Goal: Task Accomplishment & Management: Manage account settings

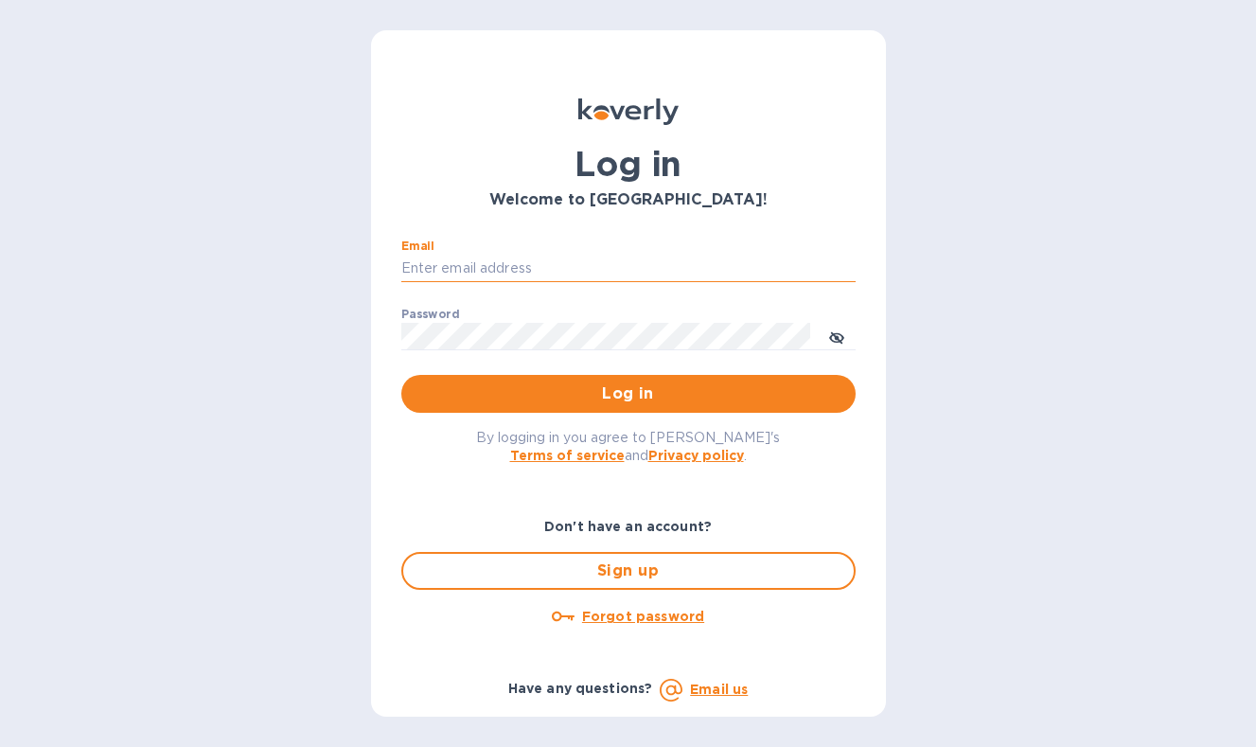
click at [587, 272] on input "Email" at bounding box center [628, 269] width 454 height 28
type input "contactnorthstarllc@gmail.com"
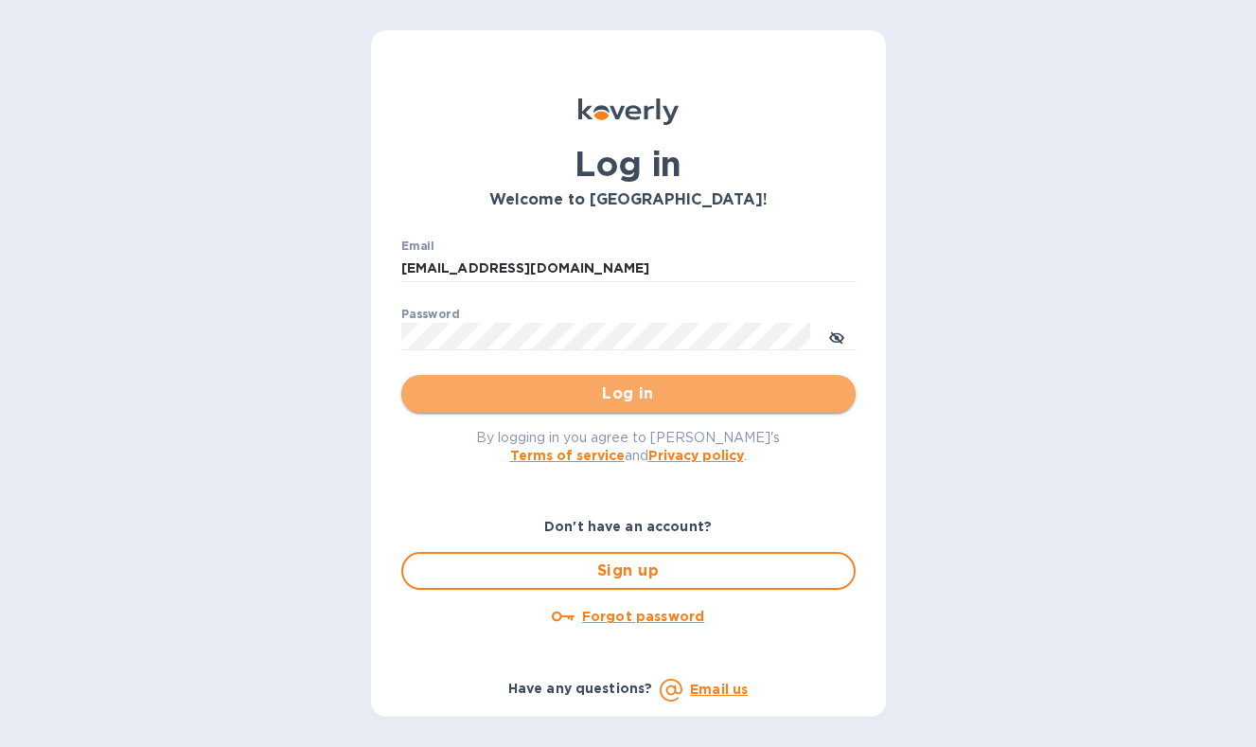
click at [565, 395] on span "Log in" at bounding box center [628, 393] width 424 height 23
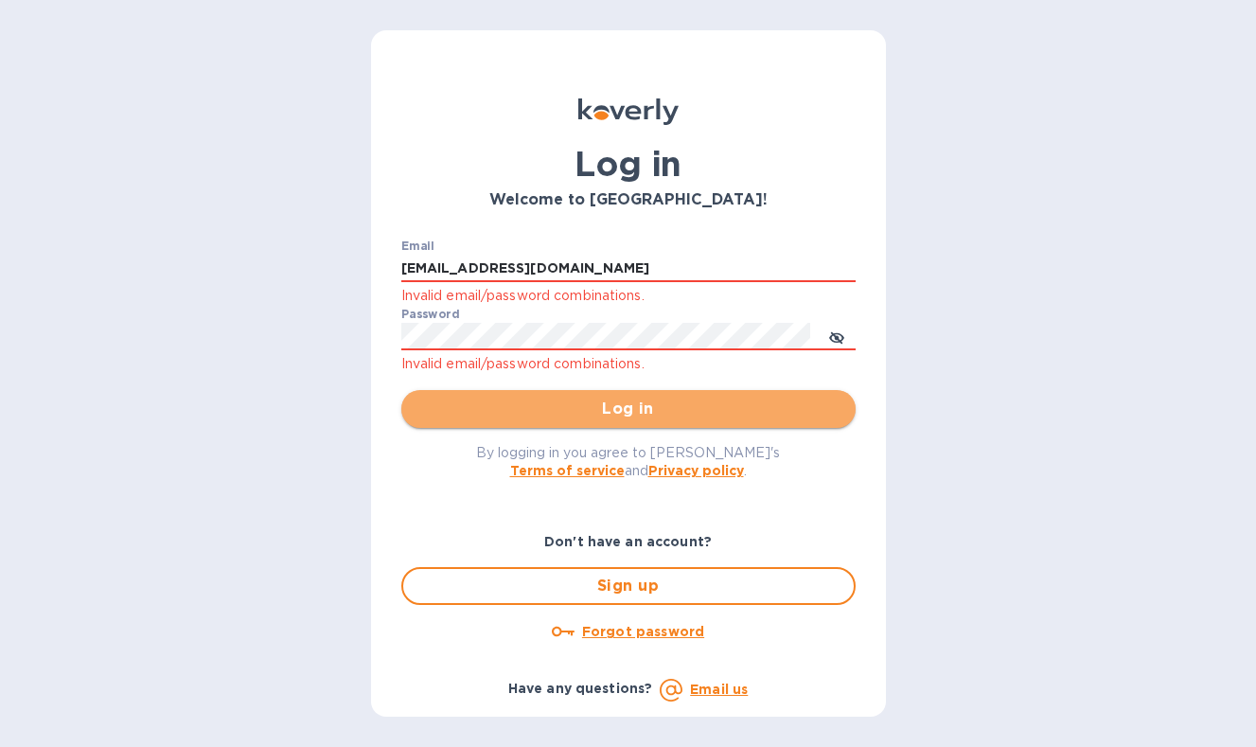
click at [536, 416] on span "Log in" at bounding box center [628, 408] width 424 height 23
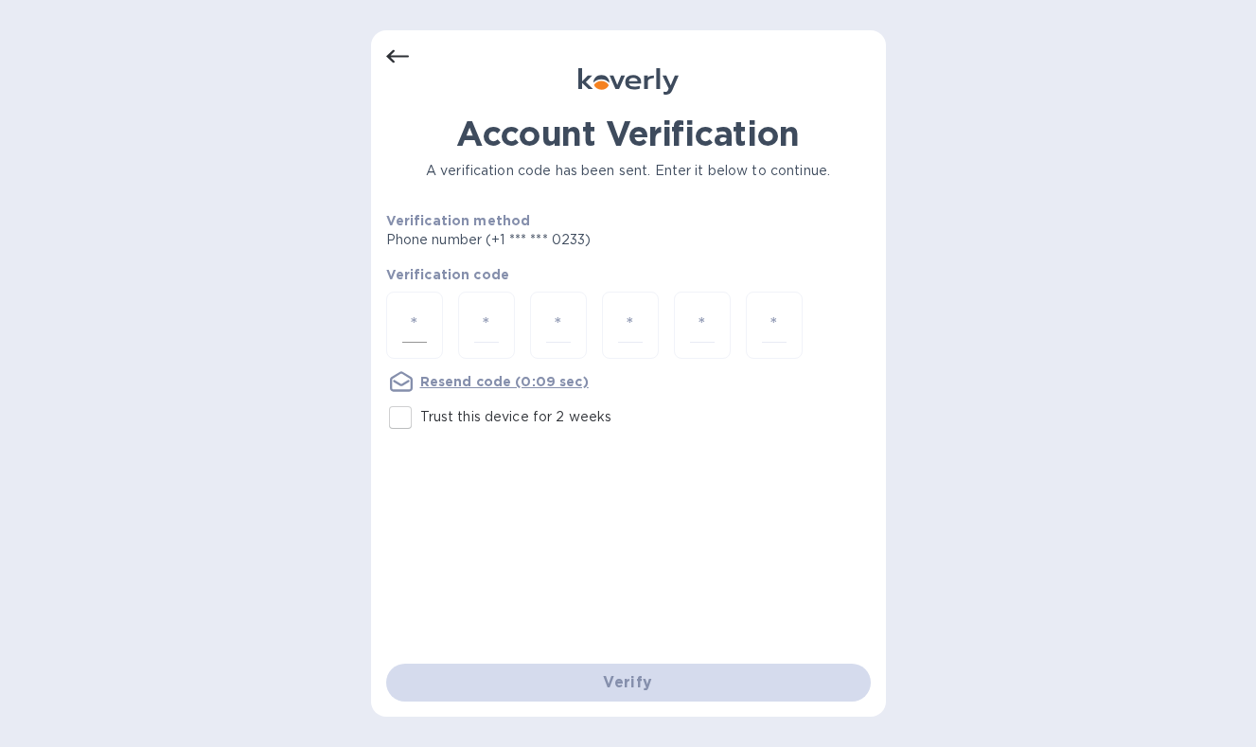
click at [413, 324] on input "number" at bounding box center [414, 325] width 25 height 35
type input "9"
type input "6"
type input "7"
type input "8"
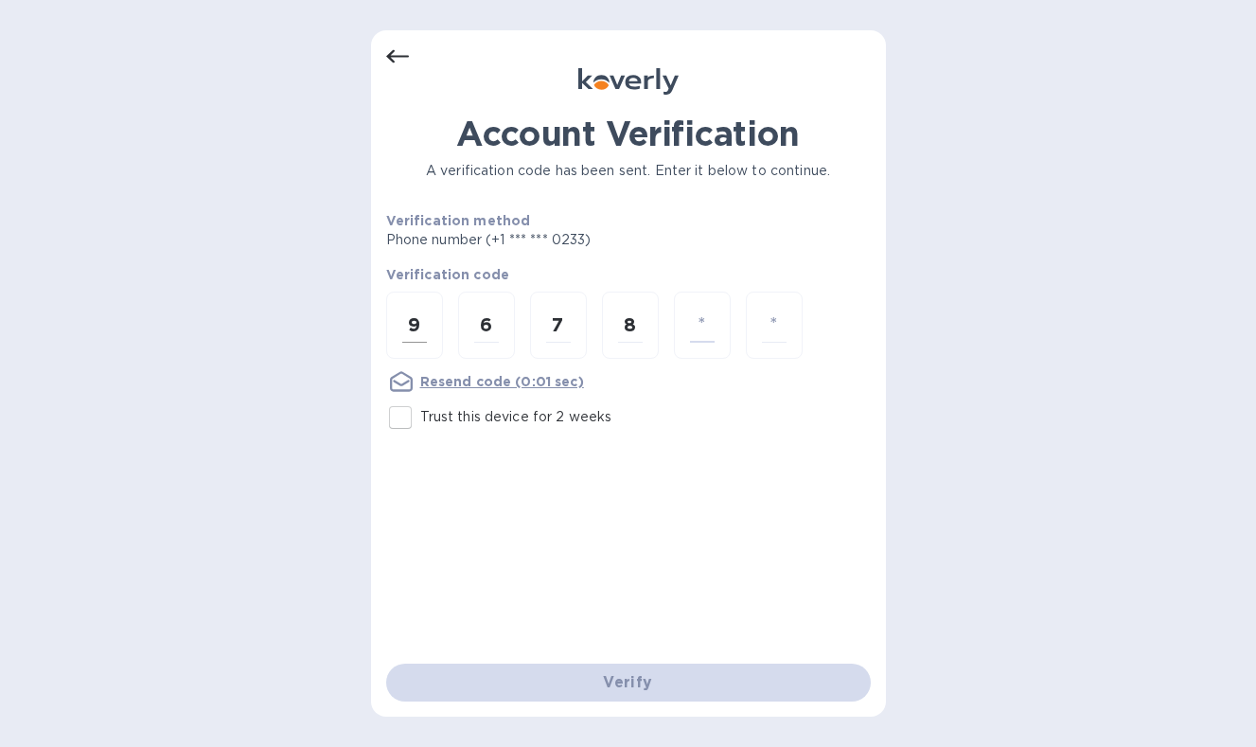
type input "4"
type input "6"
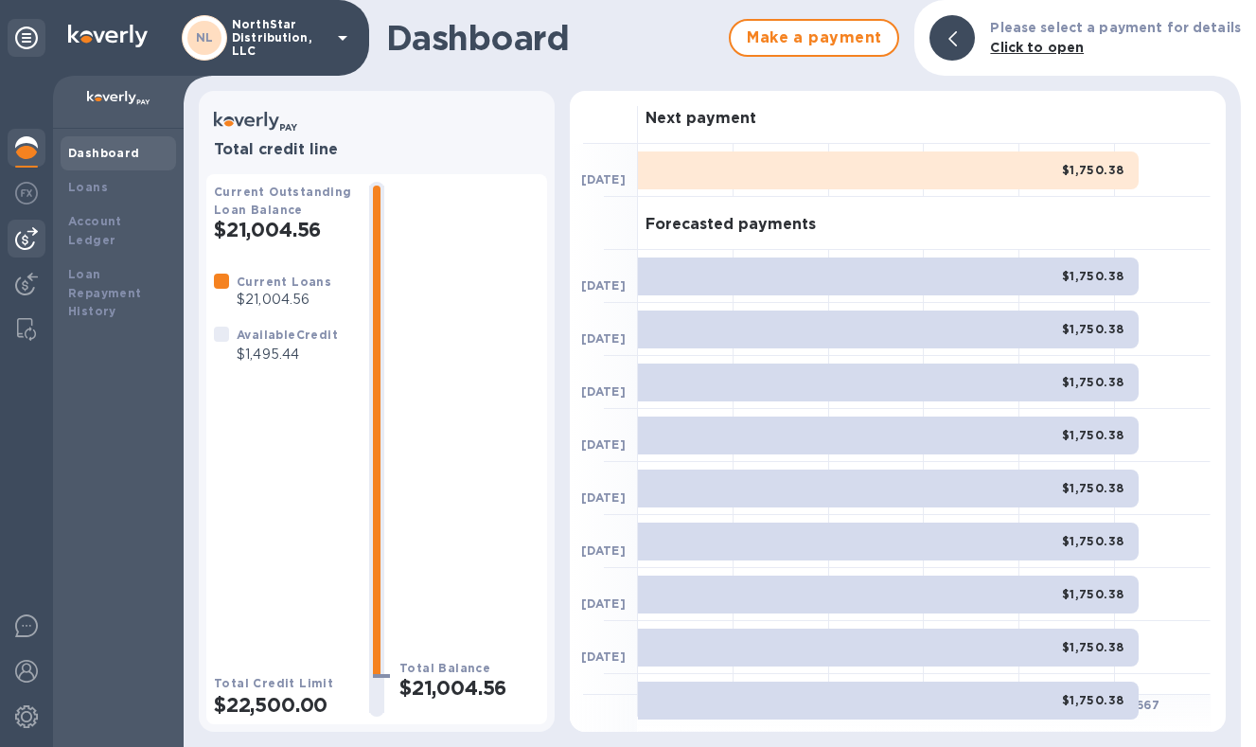
click at [28, 242] on img at bounding box center [26, 238] width 23 height 23
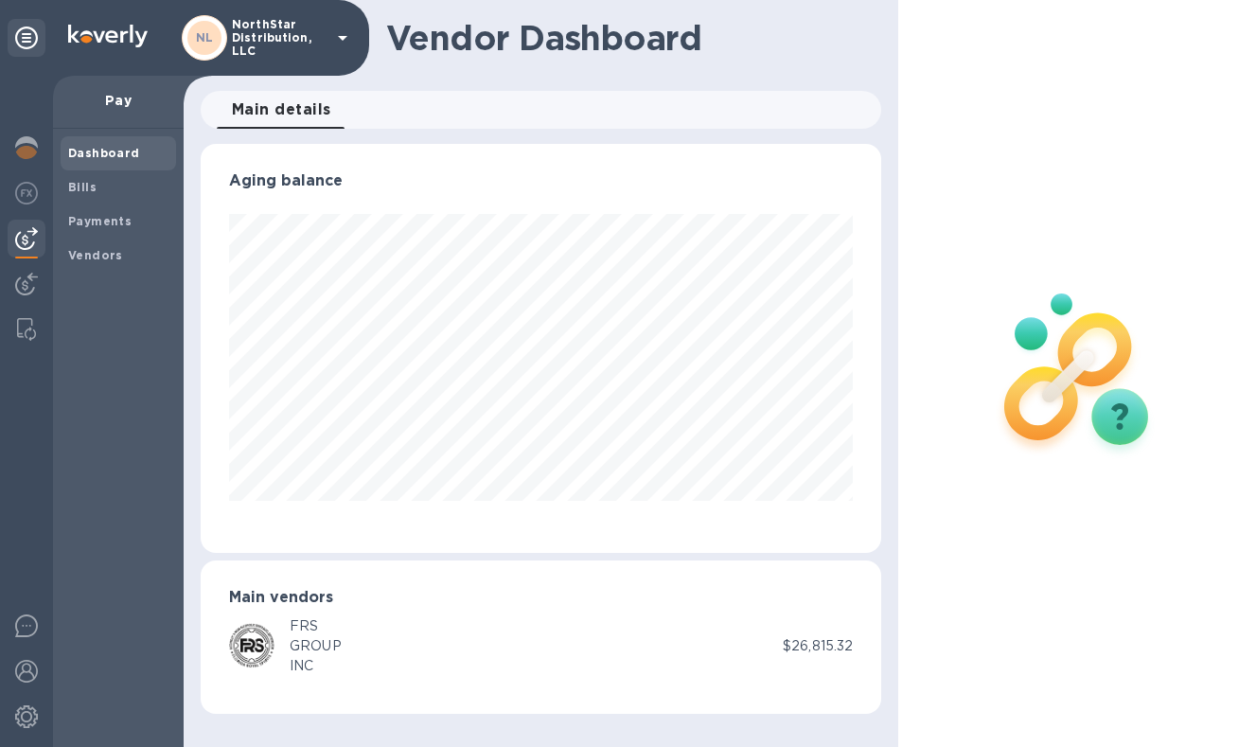
scroll to position [409, 681]
click at [536, 623] on div "FRS GROUP INC" at bounding box center [506, 646] width 554 height 60
click at [476, 628] on div "FRS GROUP INC" at bounding box center [506, 646] width 554 height 60
click at [81, 187] on b "Bills" at bounding box center [82, 187] width 28 height 14
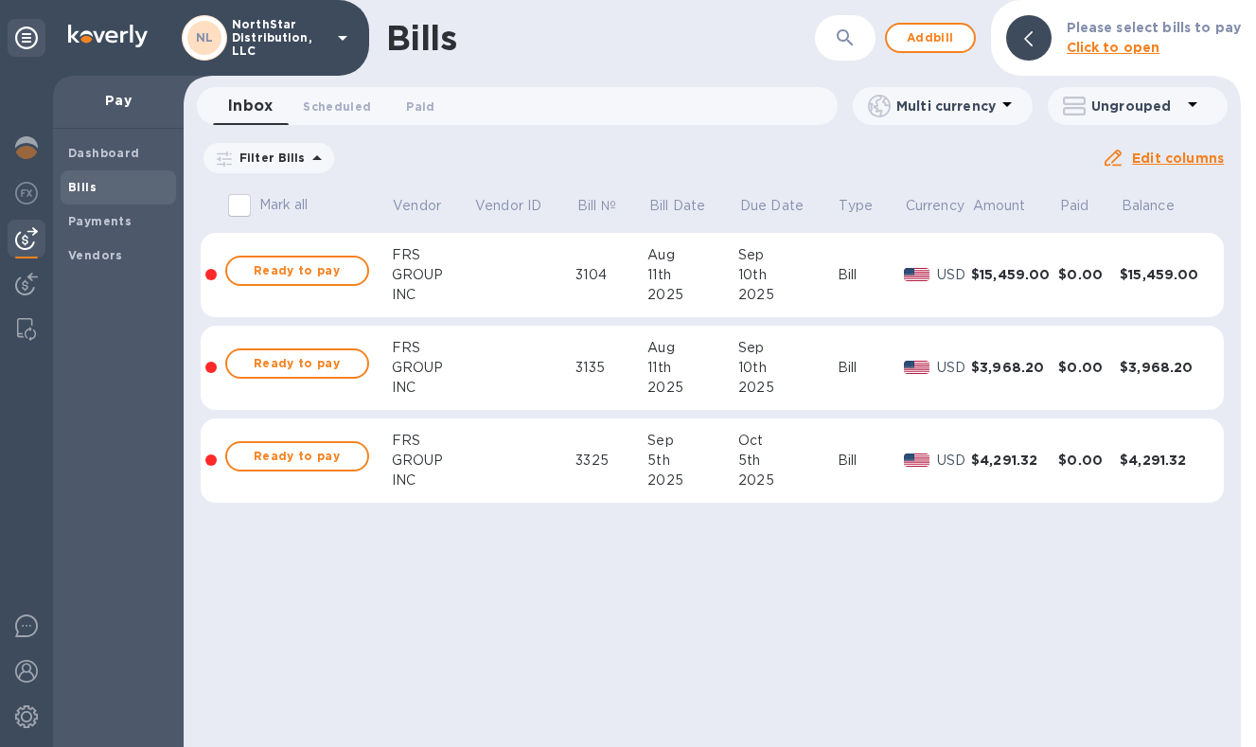
click at [495, 286] on td at bounding box center [524, 275] width 102 height 85
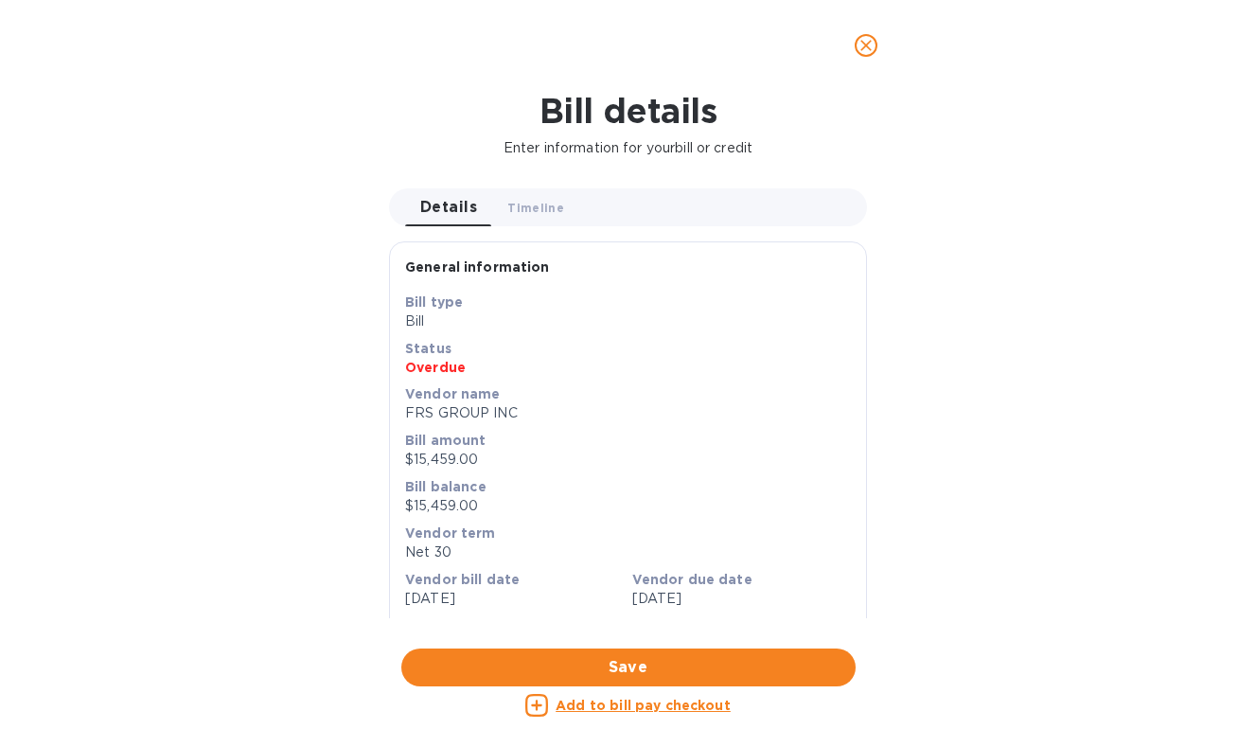
click at [871, 46] on icon "close" at bounding box center [865, 45] width 19 height 19
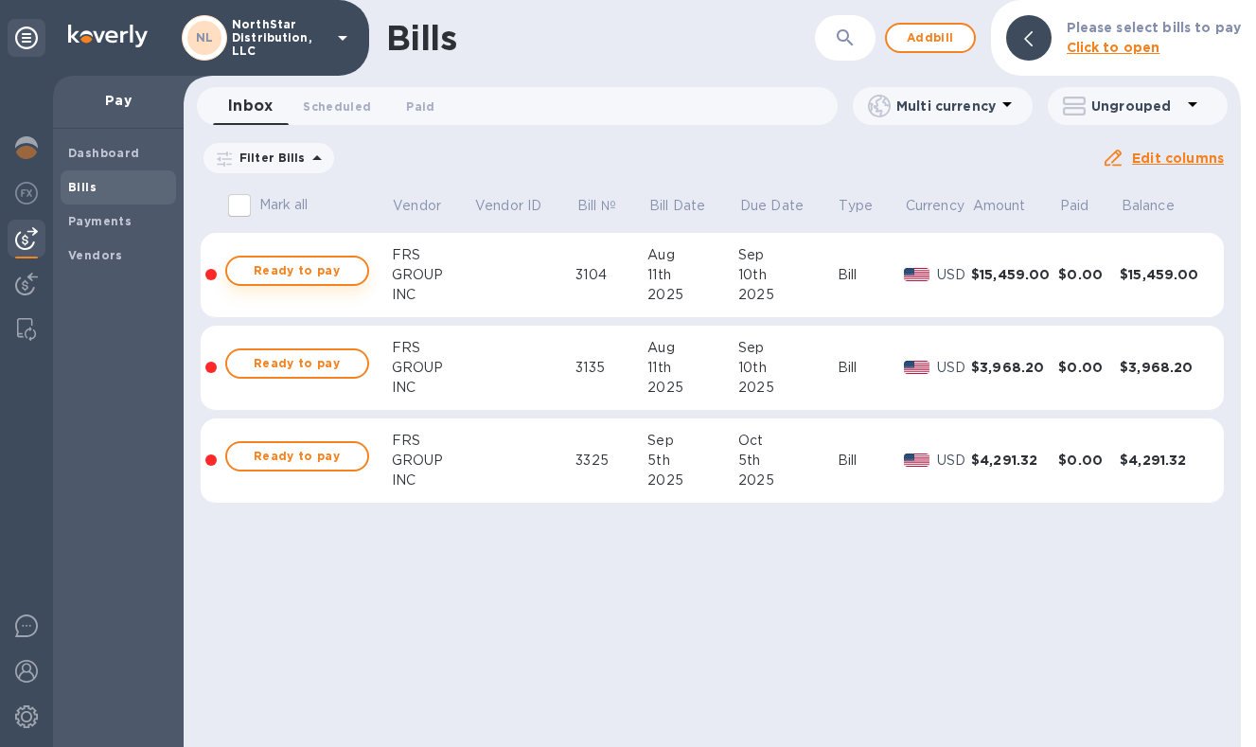
click at [292, 273] on span "Ready to pay" at bounding box center [297, 270] width 110 height 23
click at [516, 273] on td at bounding box center [524, 275] width 102 height 85
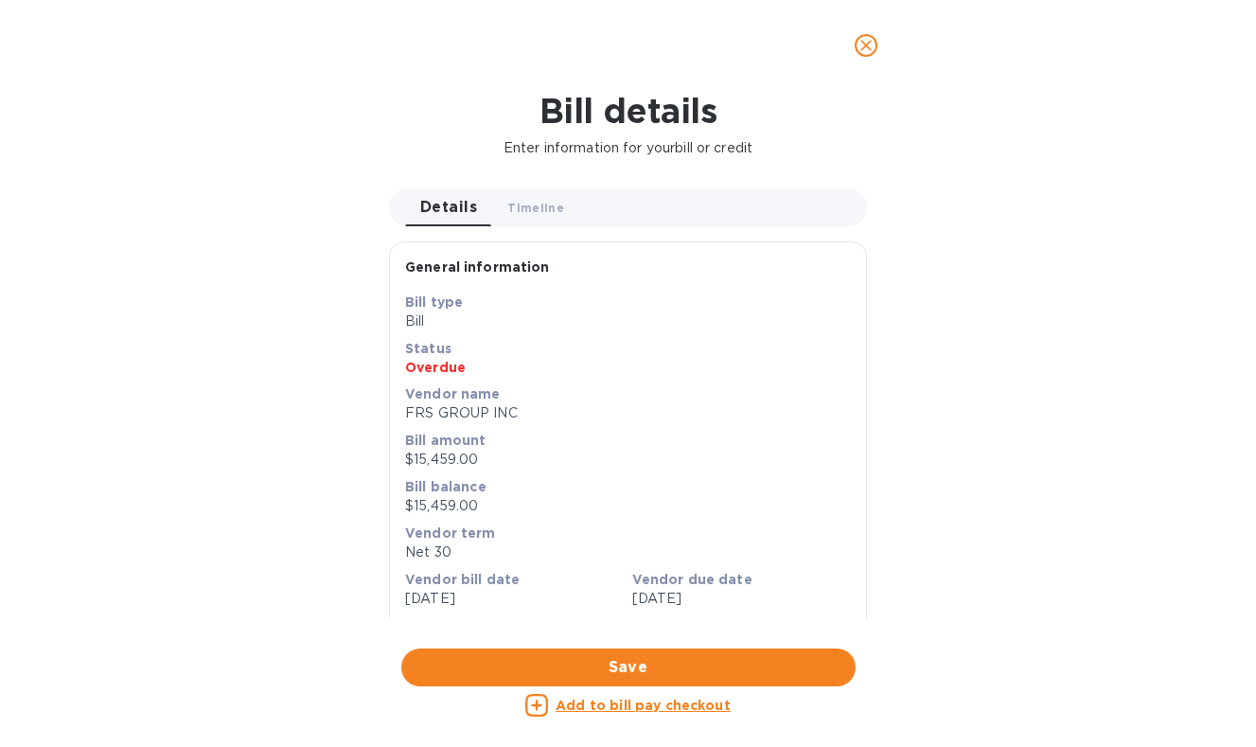
click at [870, 45] on icon "close" at bounding box center [865, 45] width 19 height 19
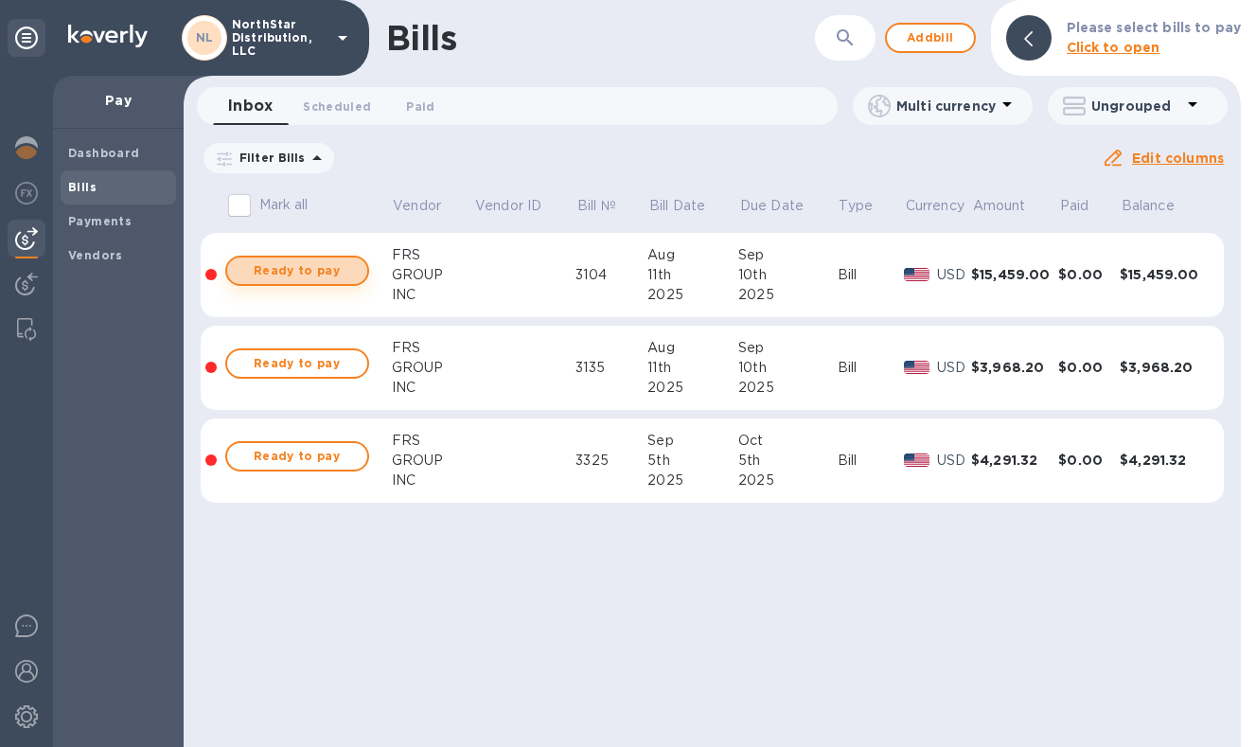
click at [306, 275] on span "Ready to pay" at bounding box center [297, 270] width 110 height 23
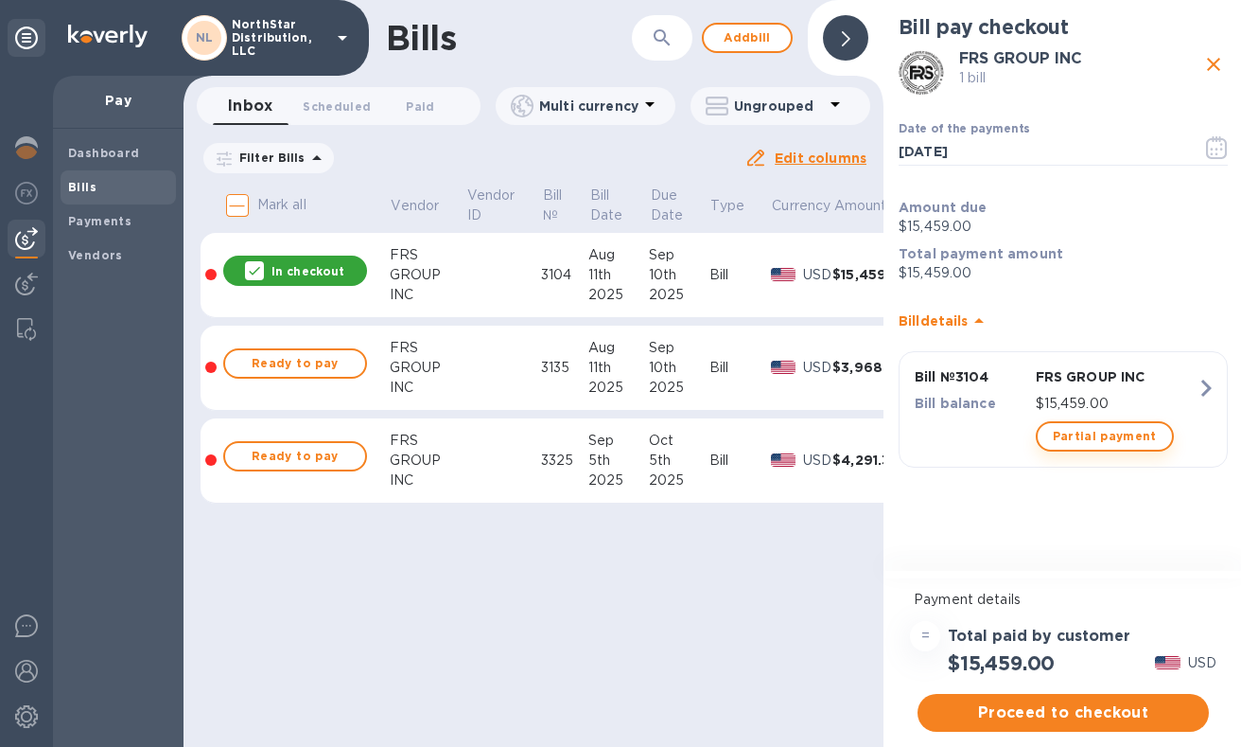
click at [1117, 443] on span "Partial payment" at bounding box center [1105, 436] width 104 height 23
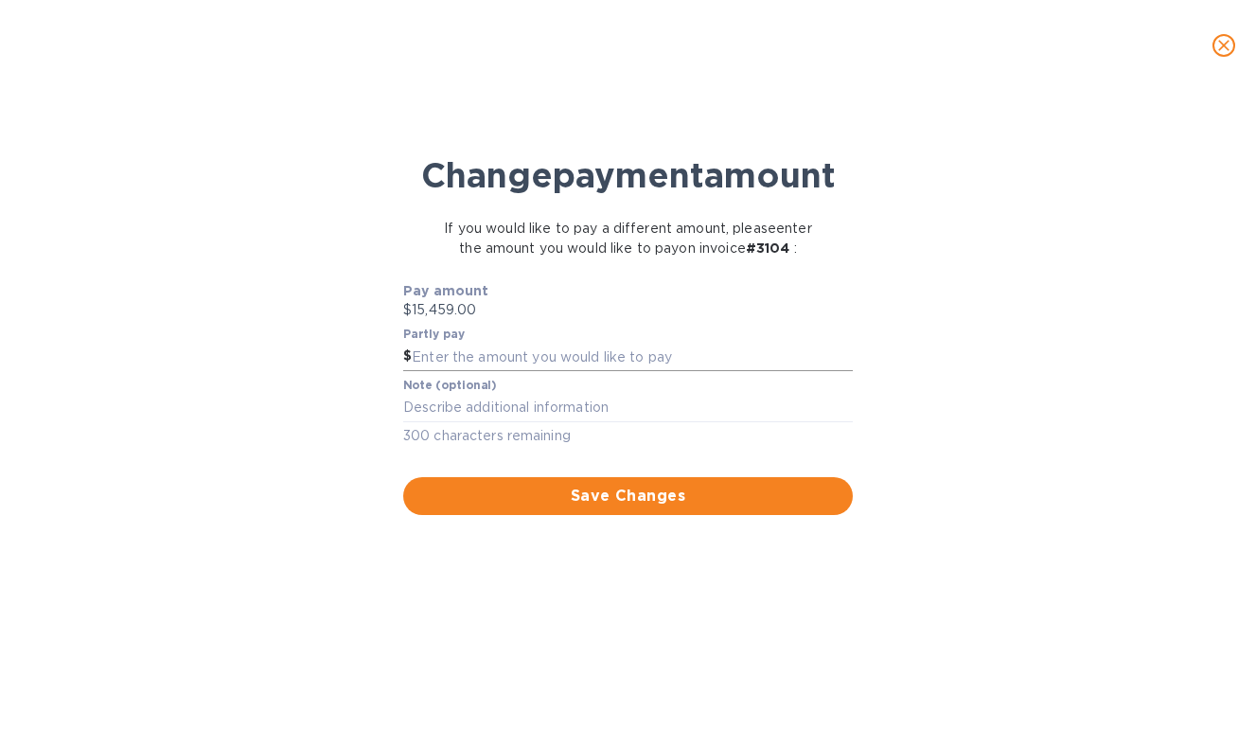
click at [529, 371] on input "text" at bounding box center [632, 357] width 441 height 28
type input "978.00"
click at [483, 415] on textarea at bounding box center [627, 407] width 449 height 16
type textarea "3104-1"
click at [631, 507] on span "Save Changes" at bounding box center [627, 495] width 419 height 23
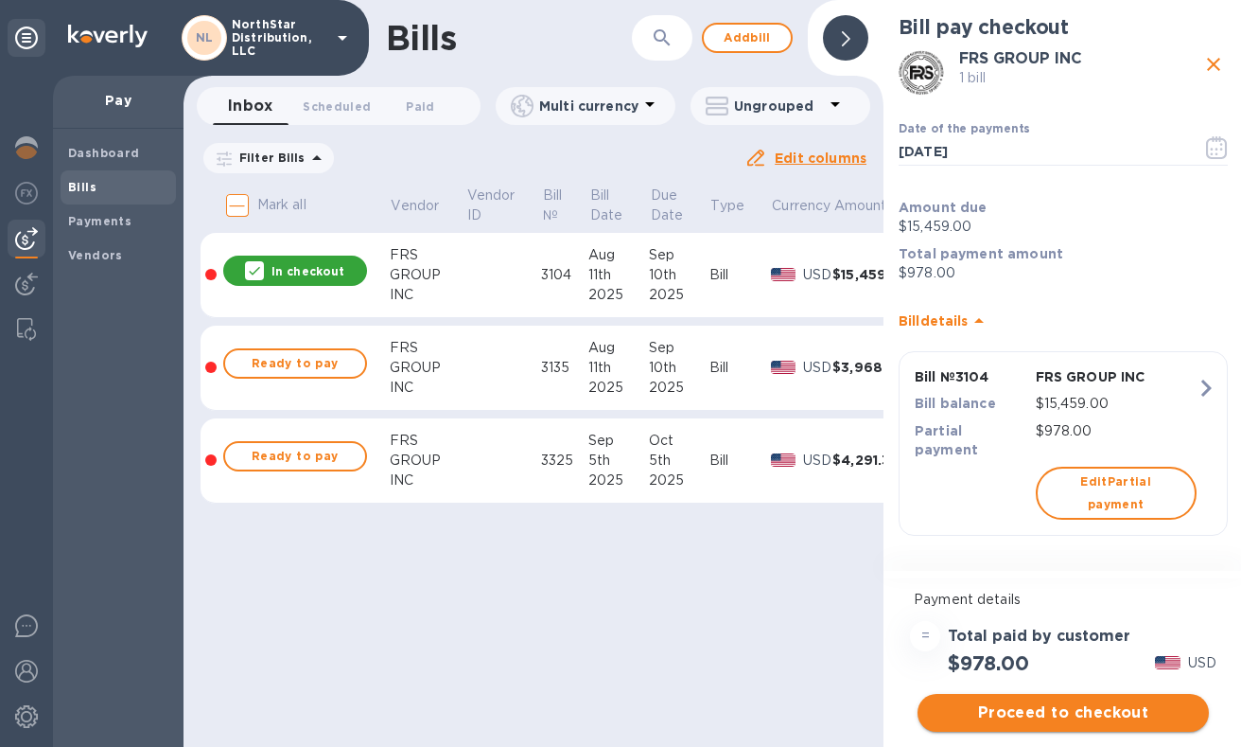
click at [1076, 723] on span "Proceed to checkout" at bounding box center [1063, 712] width 261 height 23
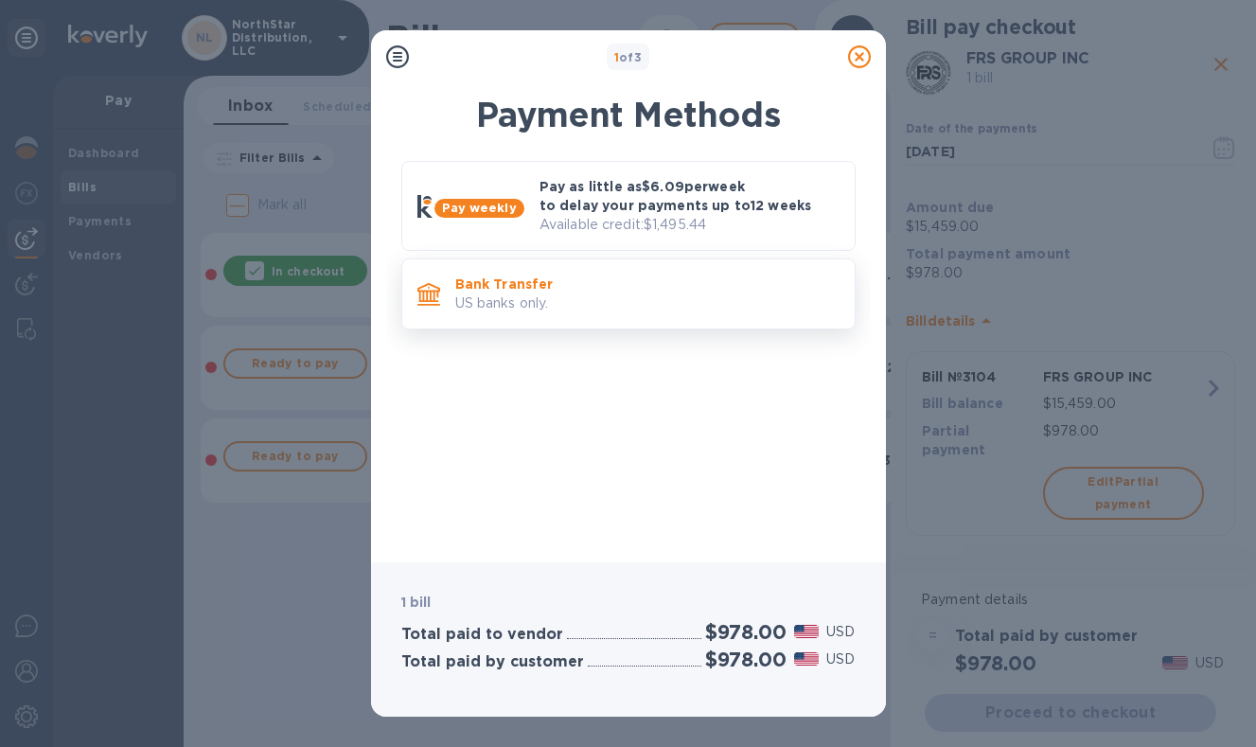
click at [569, 307] on p "US banks only." at bounding box center [647, 303] width 384 height 20
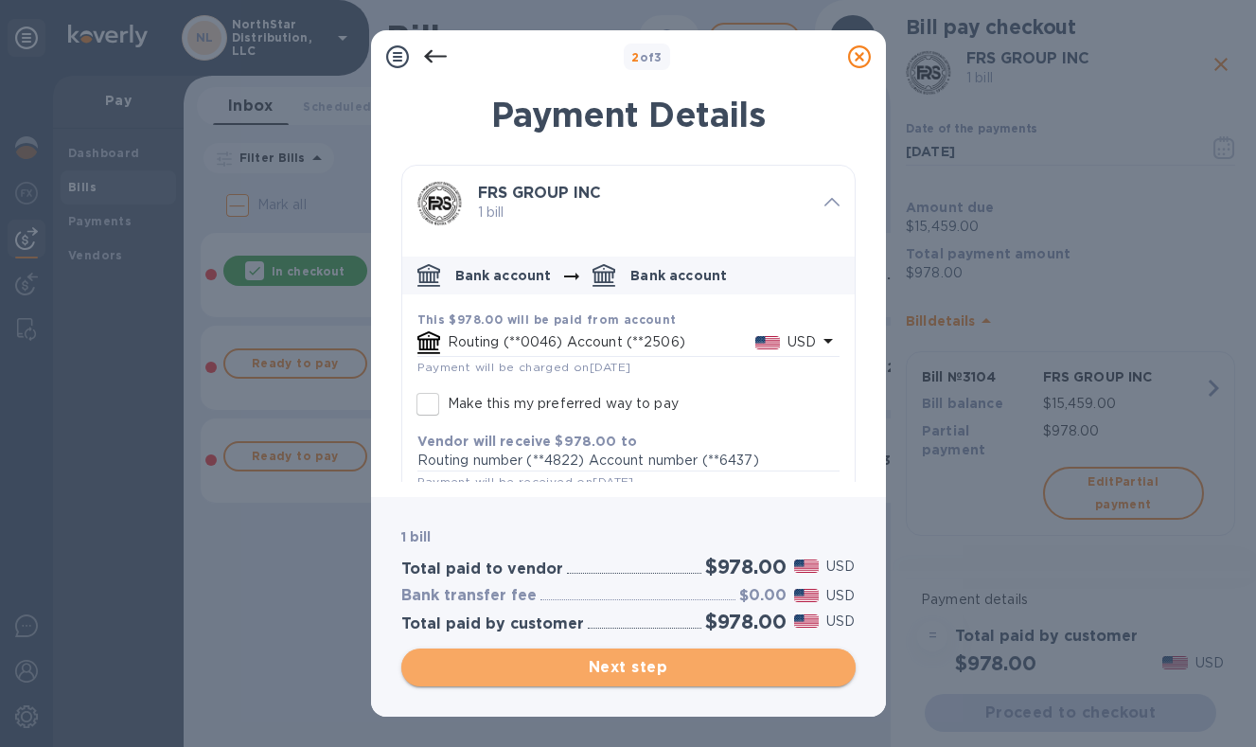
click at [618, 666] on span "Next step" at bounding box center [628, 667] width 424 height 23
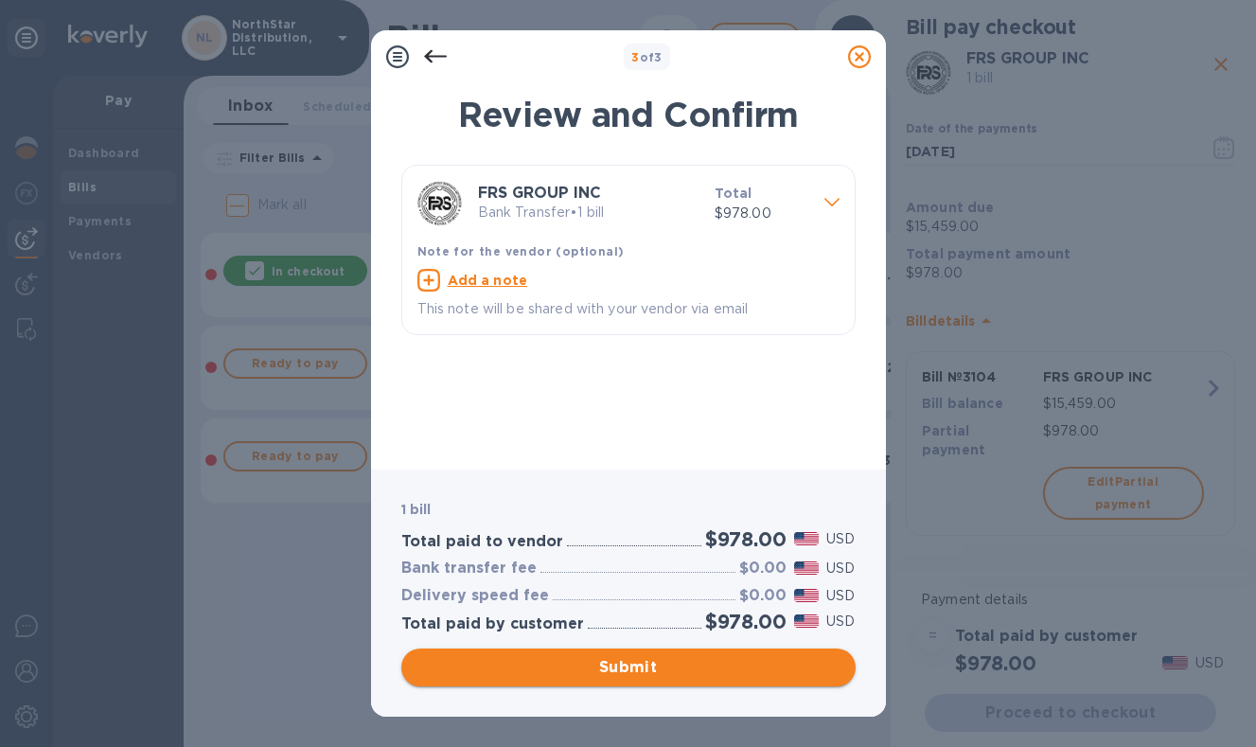
click at [618, 666] on span "Submit" at bounding box center [628, 667] width 424 height 23
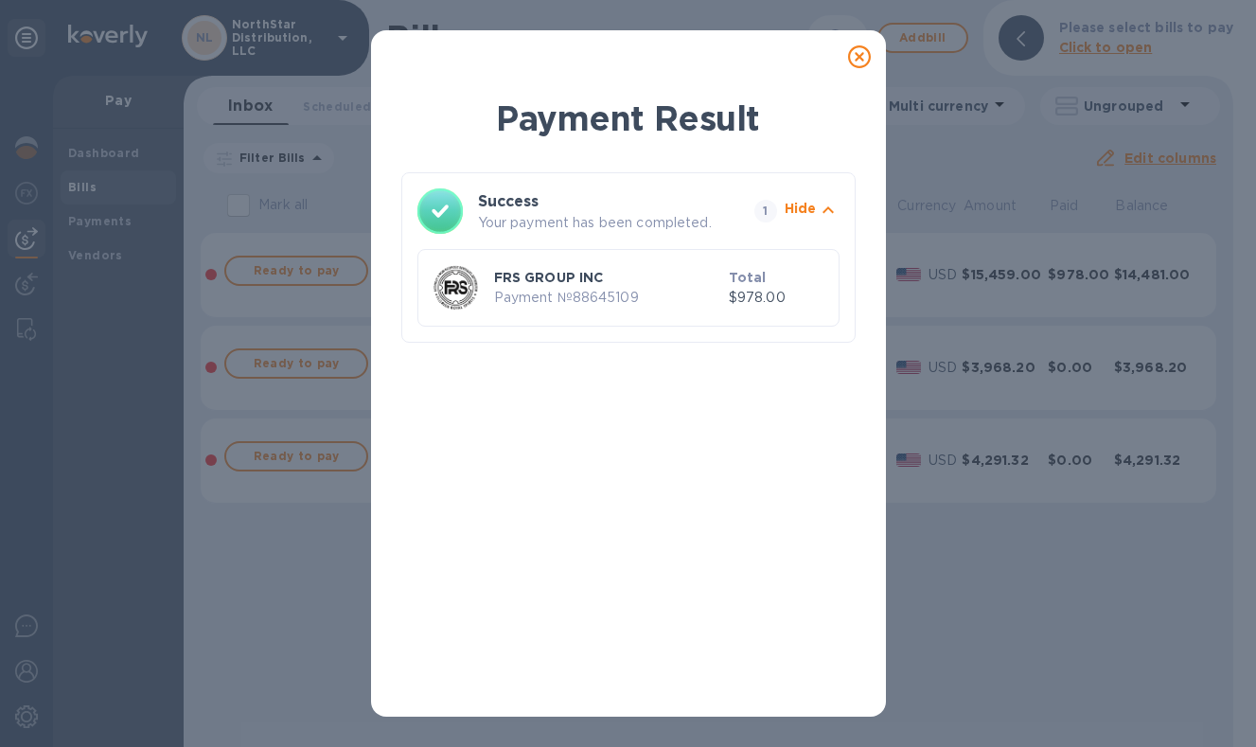
click at [860, 62] on icon at bounding box center [859, 56] width 23 height 23
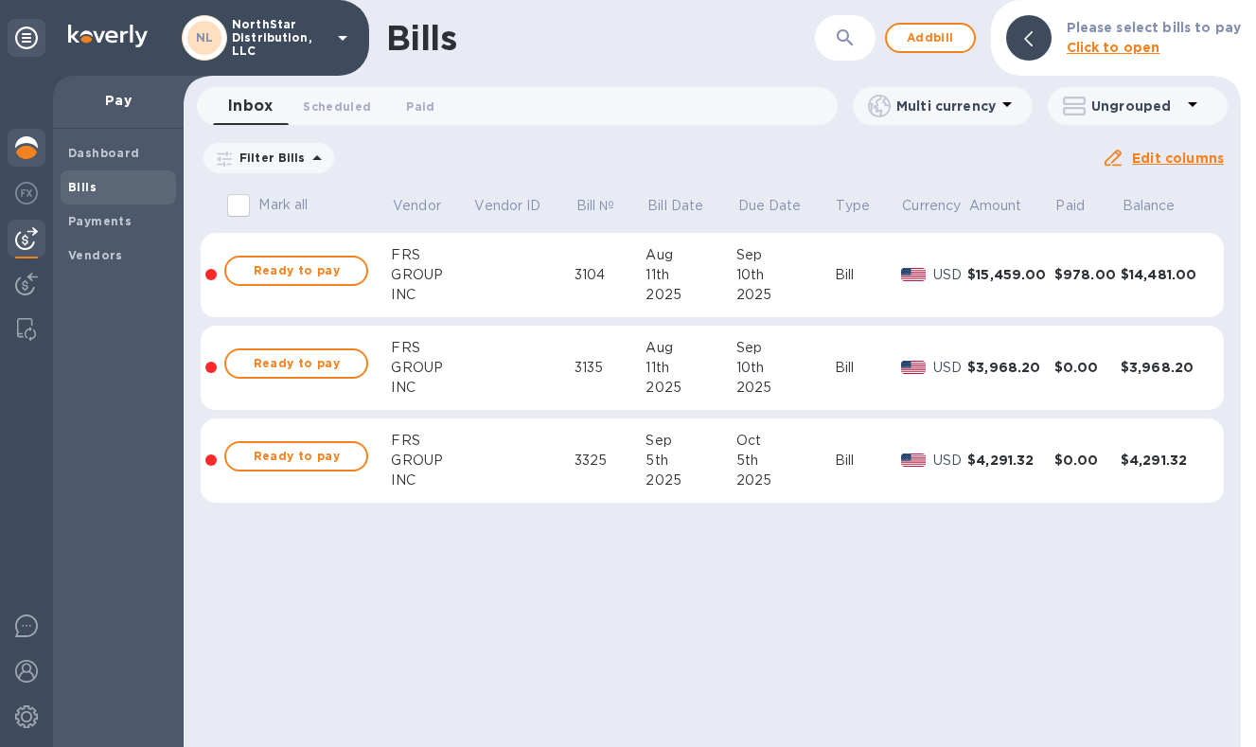
click at [28, 148] on img at bounding box center [26, 147] width 23 height 23
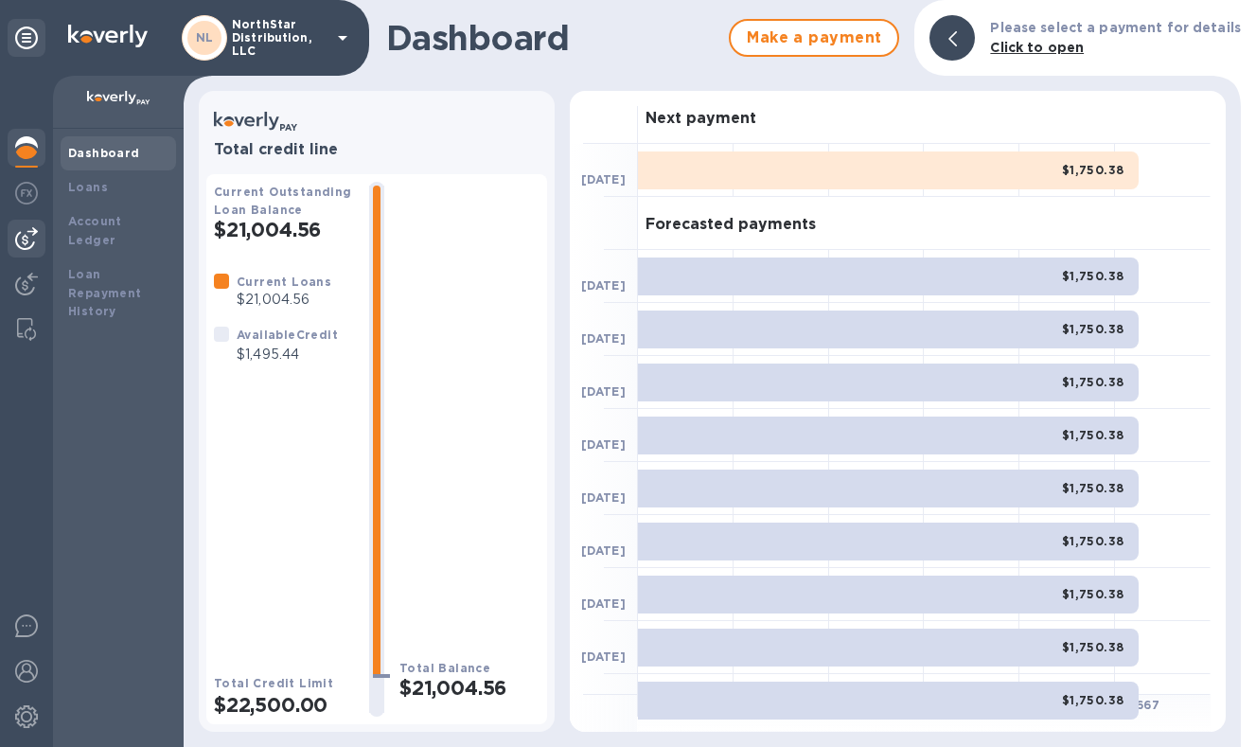
click at [26, 238] on img at bounding box center [26, 238] width 23 height 23
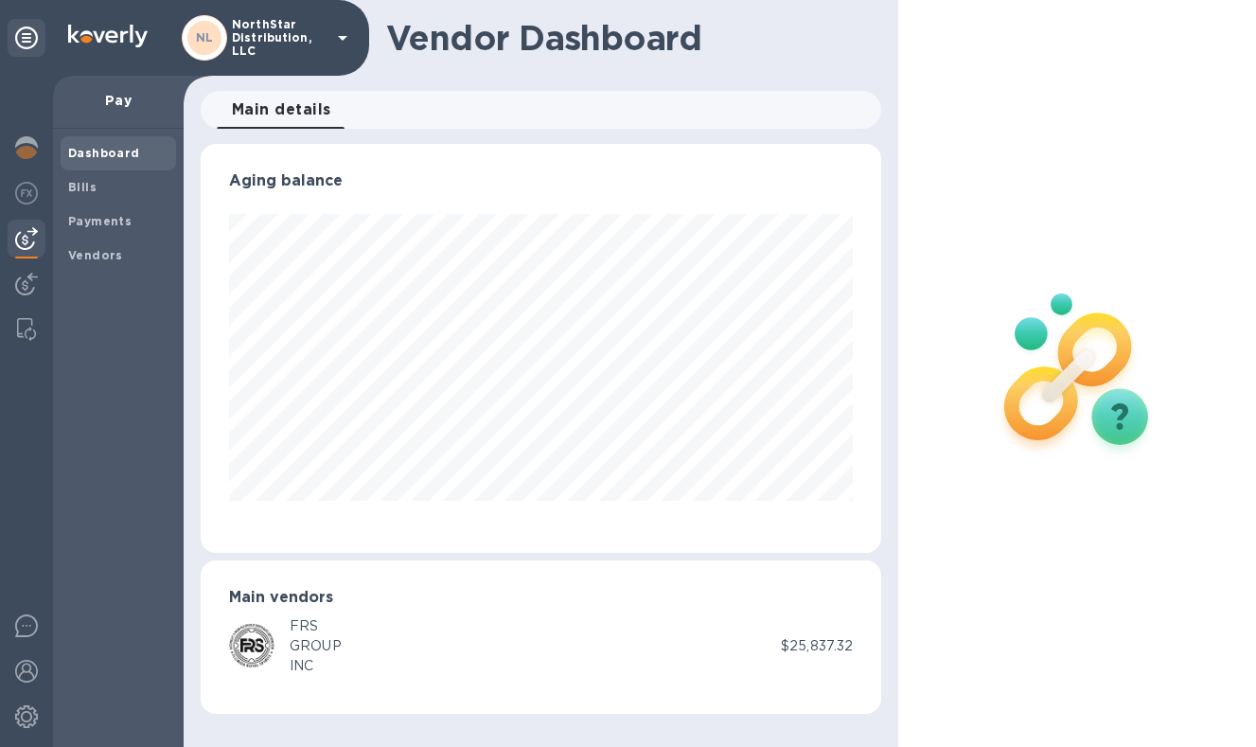
scroll to position [409, 681]
click at [87, 185] on b "Bills" at bounding box center [82, 187] width 28 height 14
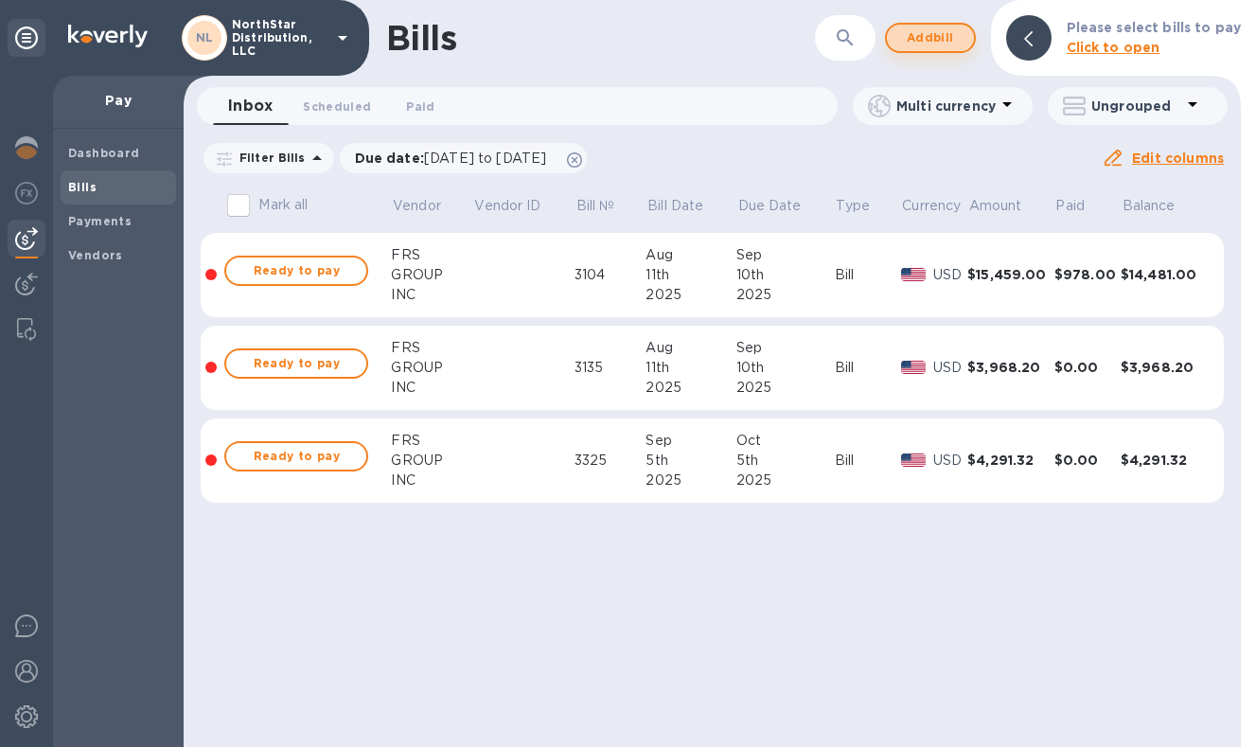
click at [920, 38] on span "Add bill" at bounding box center [930, 37] width 57 height 23
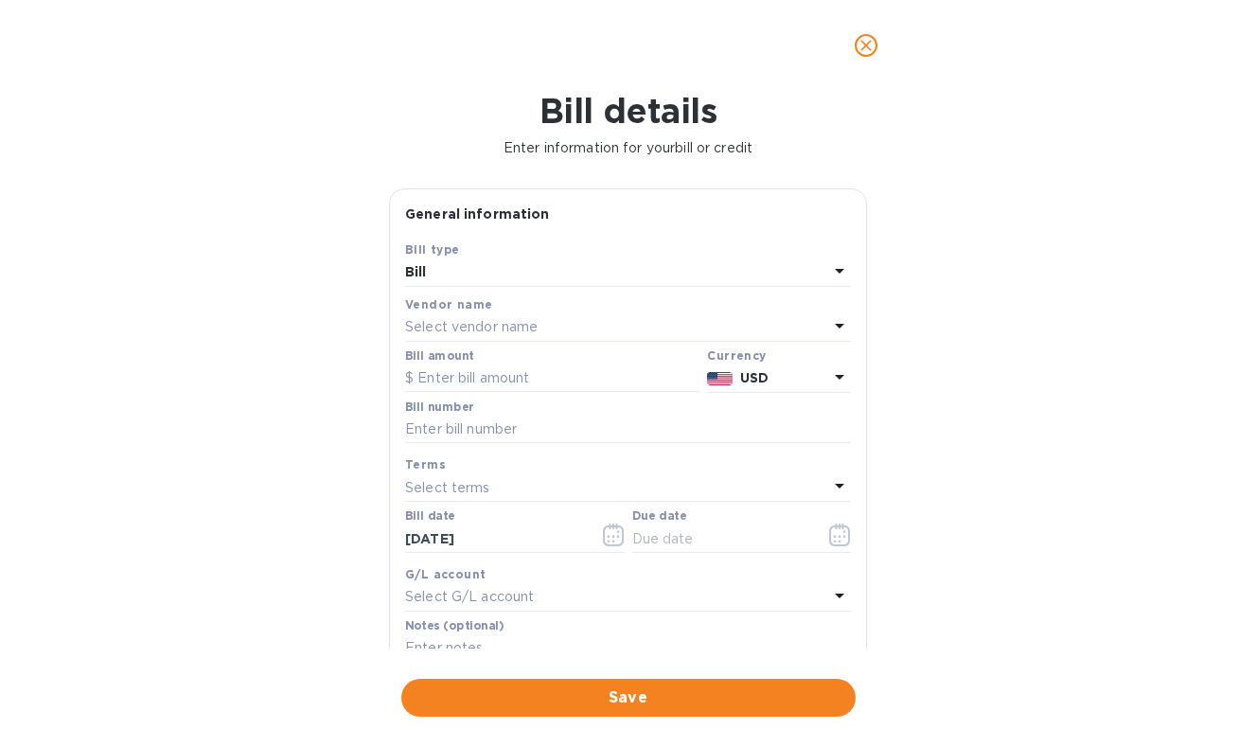
click at [769, 322] on div "Select vendor name" at bounding box center [616, 327] width 423 height 26
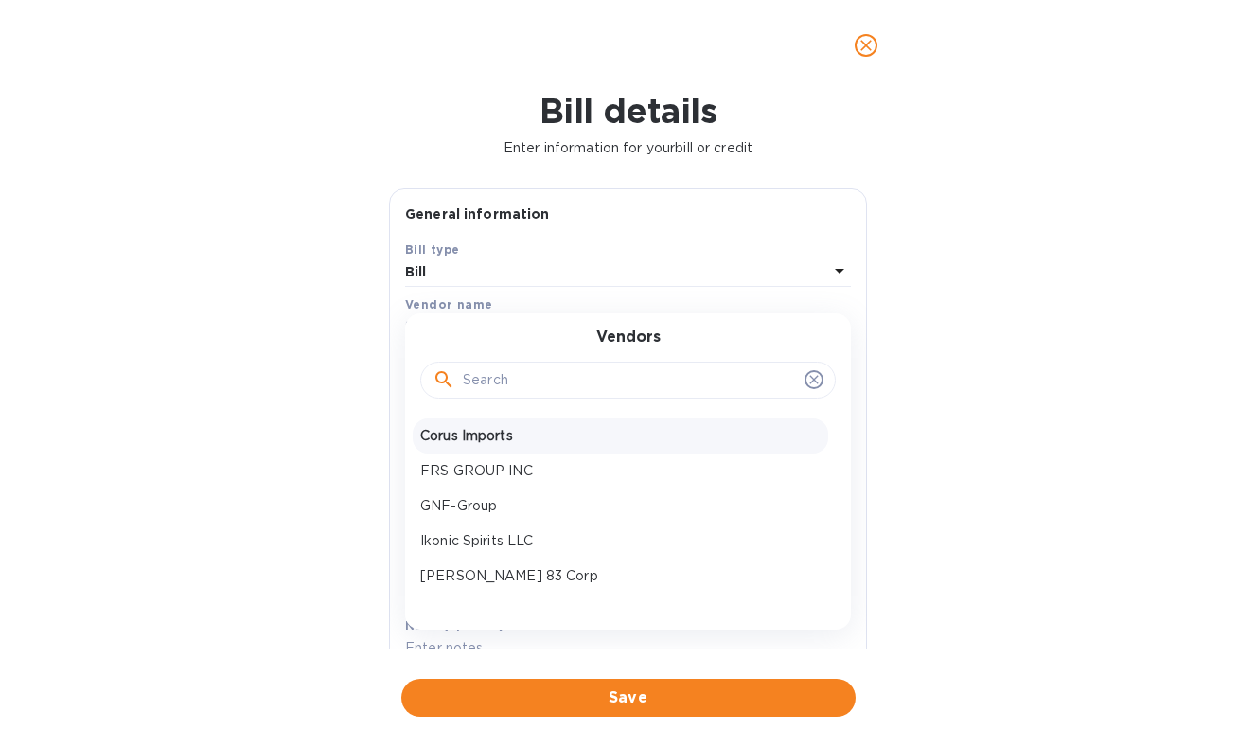
scroll to position [116, 0]
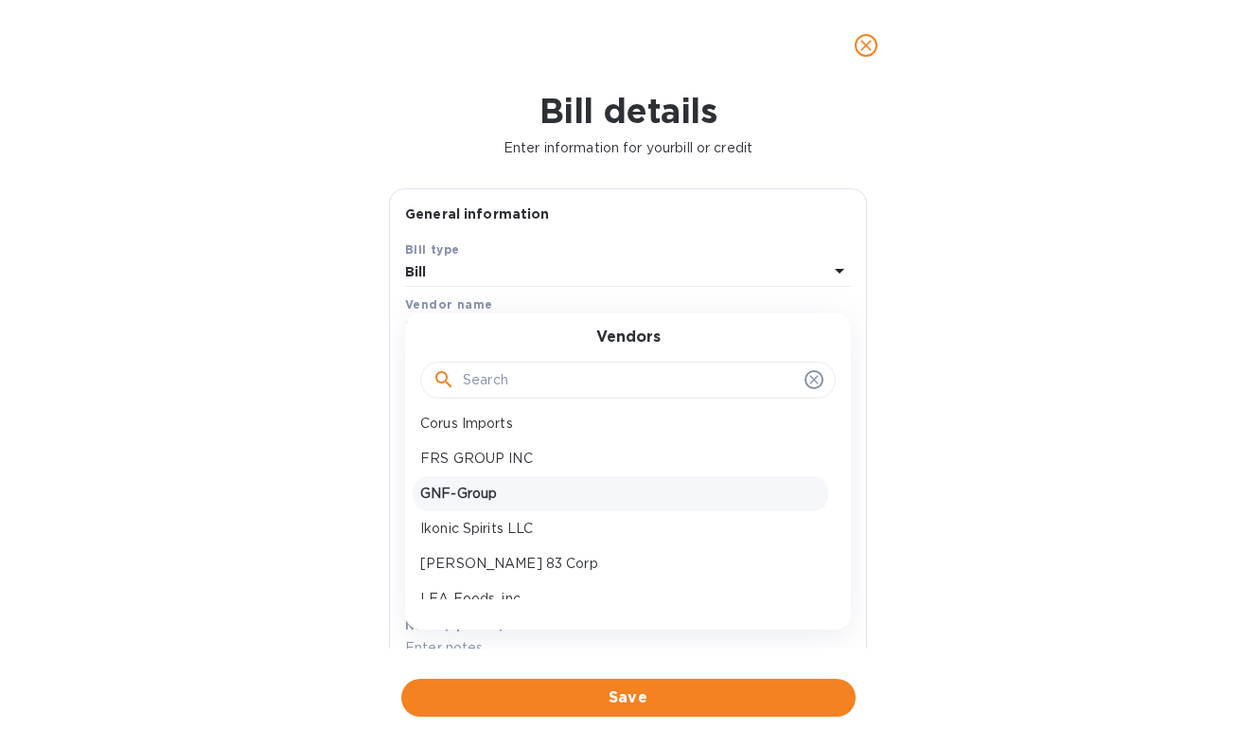
click at [574, 497] on p "GNF-Group" at bounding box center [620, 493] width 400 height 20
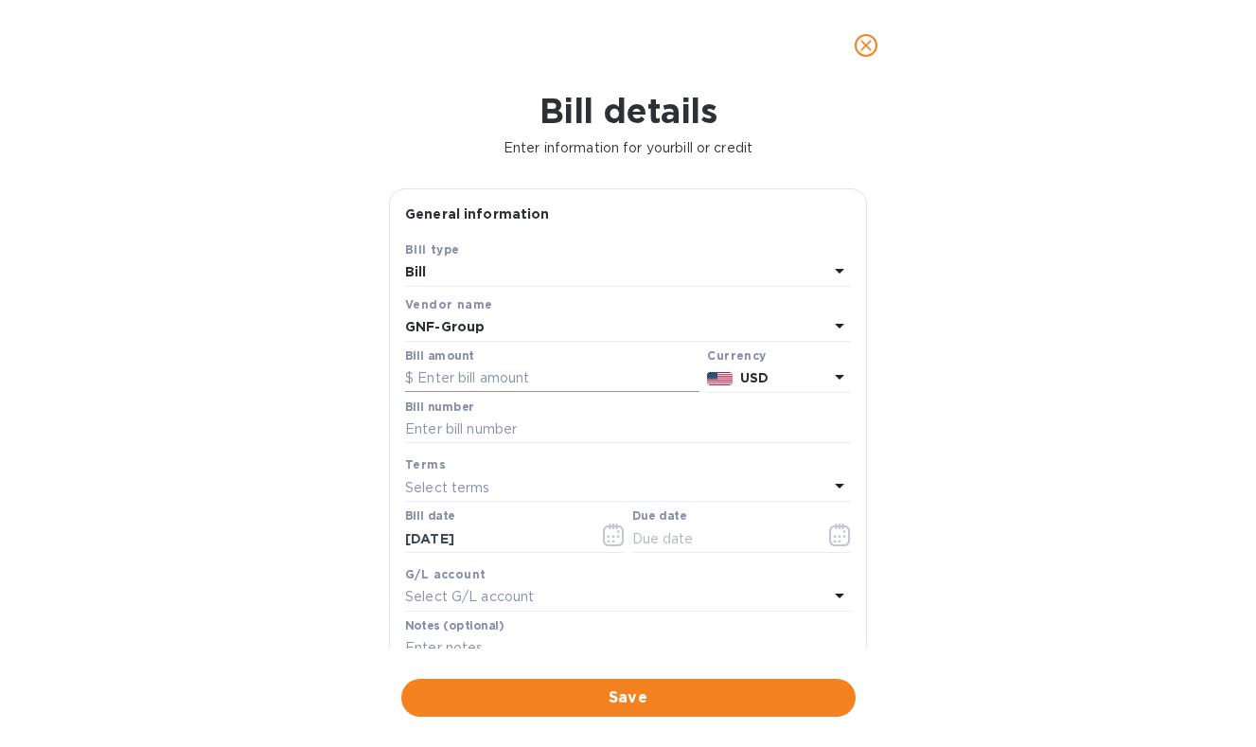
click at [556, 369] on input "text" at bounding box center [552, 378] width 294 height 28
type input "2,214"
click at [573, 429] on input "text" at bounding box center [628, 429] width 446 height 28
type input "2506-43"
click at [833, 539] on icon "button" at bounding box center [840, 534] width 22 height 23
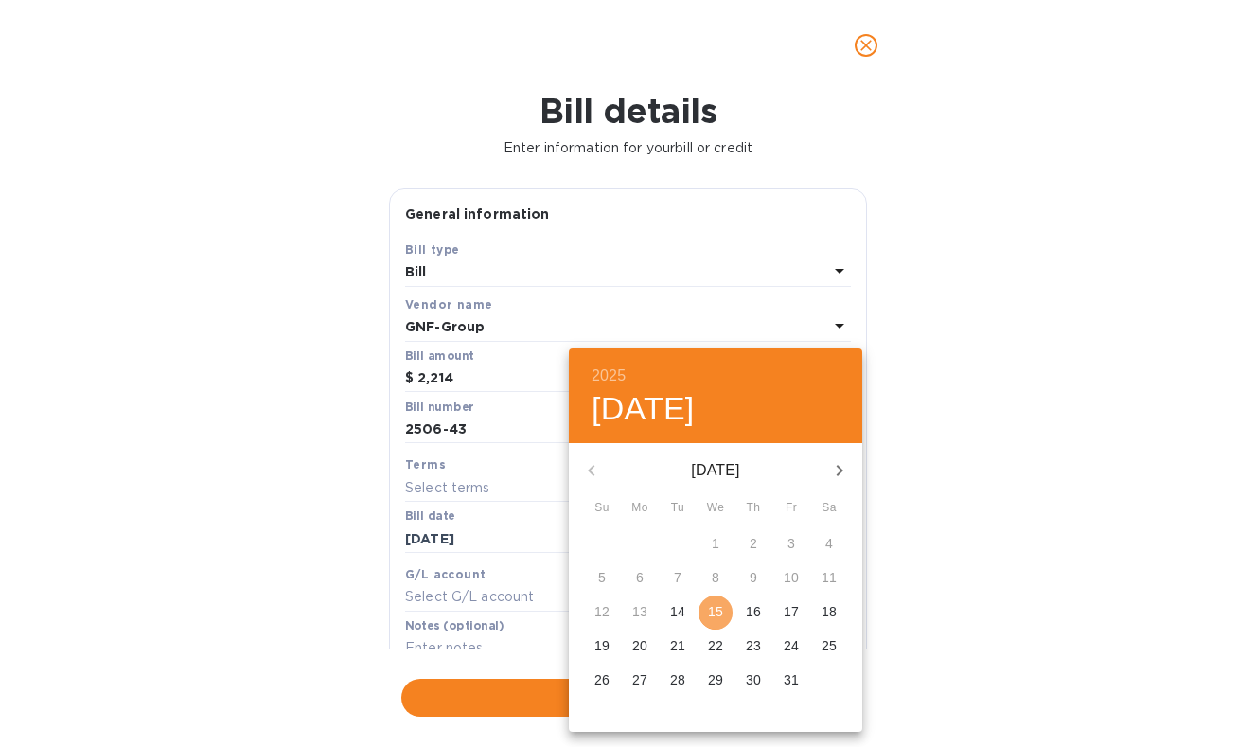
click at [717, 610] on p "15" at bounding box center [715, 611] width 15 height 19
type input "[DATE]"
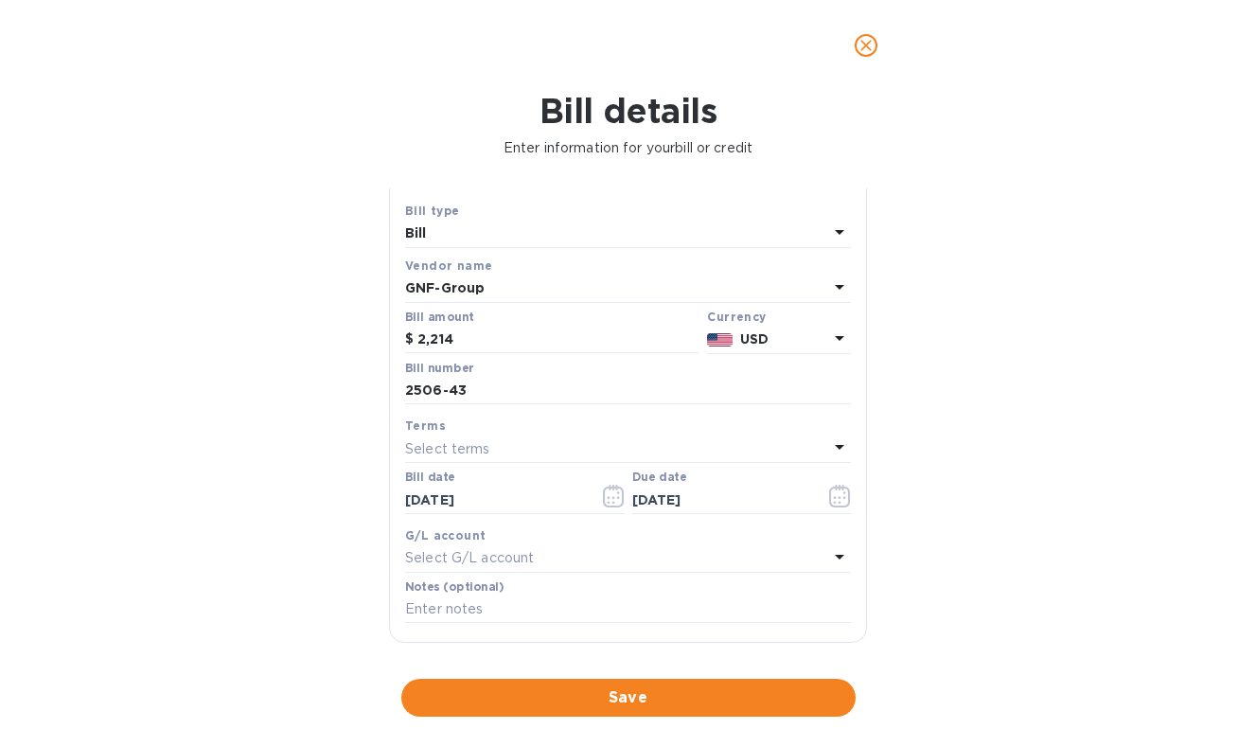
scroll to position [0, 0]
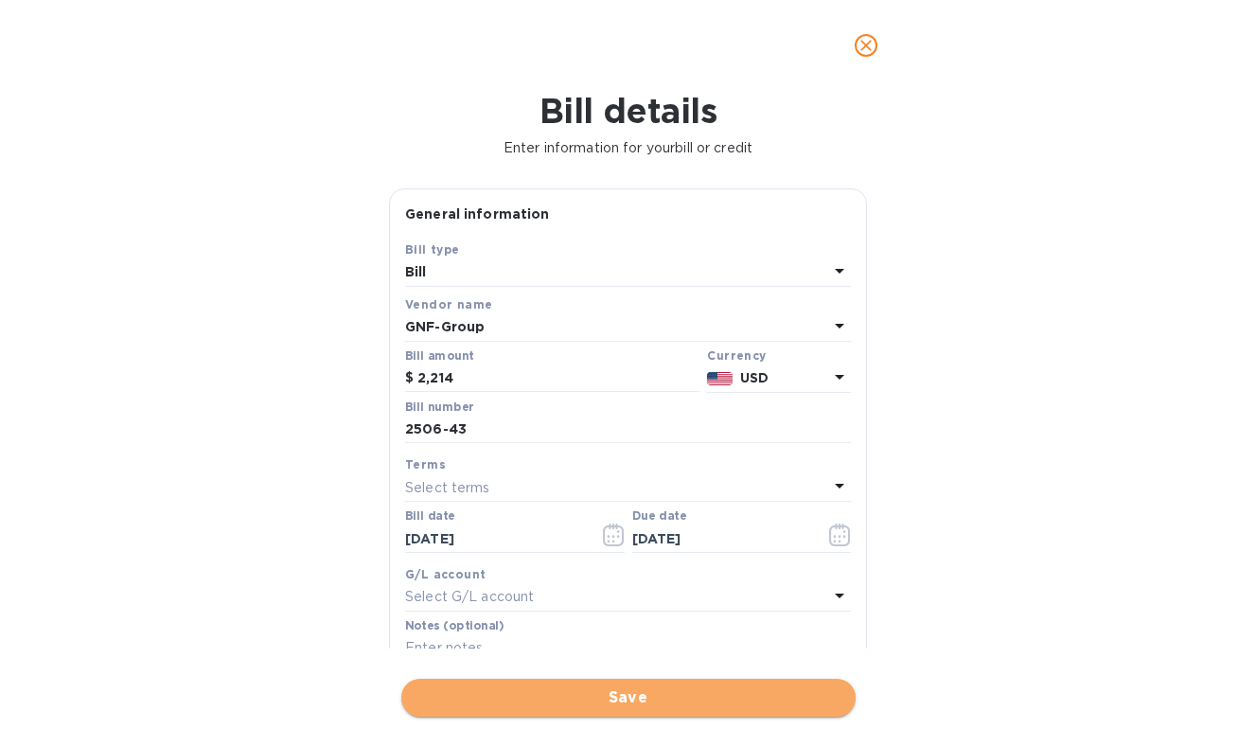
click at [632, 695] on span "Save" at bounding box center [628, 697] width 424 height 23
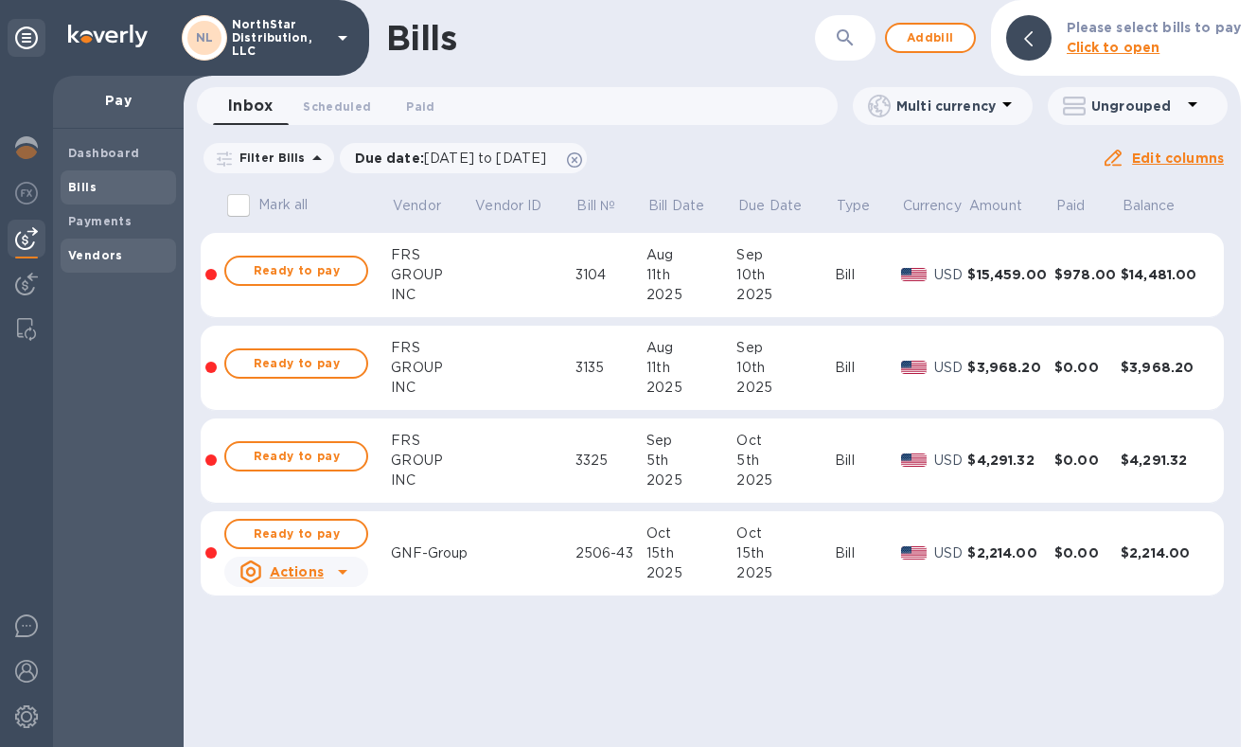
click at [83, 257] on b "Vendors" at bounding box center [95, 255] width 55 height 14
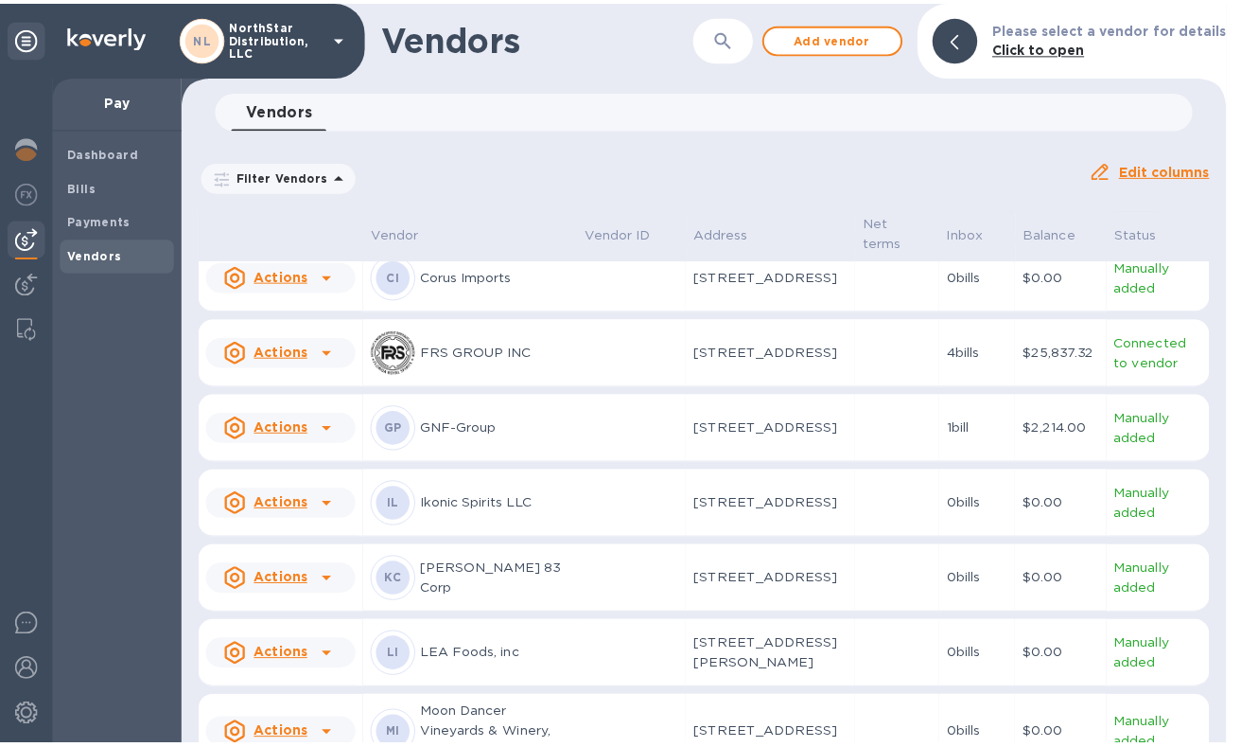
scroll to position [456, 0]
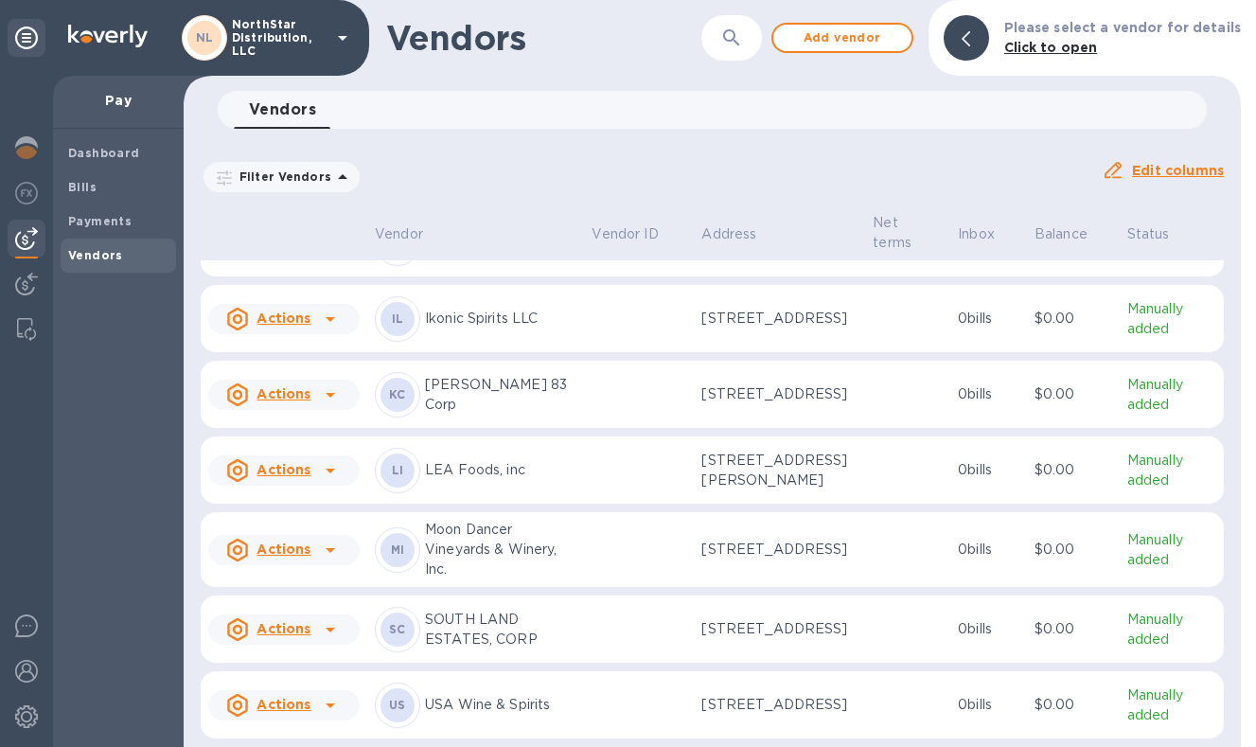
click at [591, 277] on td at bounding box center [639, 243] width 110 height 68
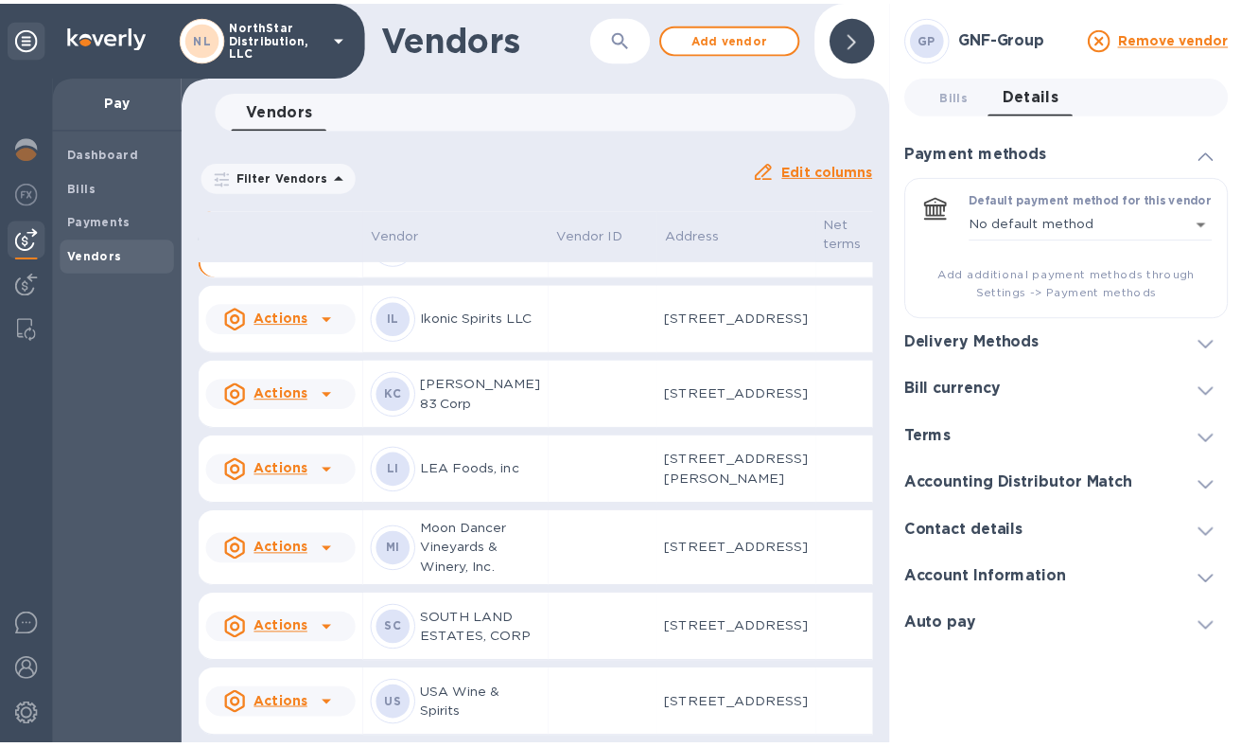
scroll to position [575, 0]
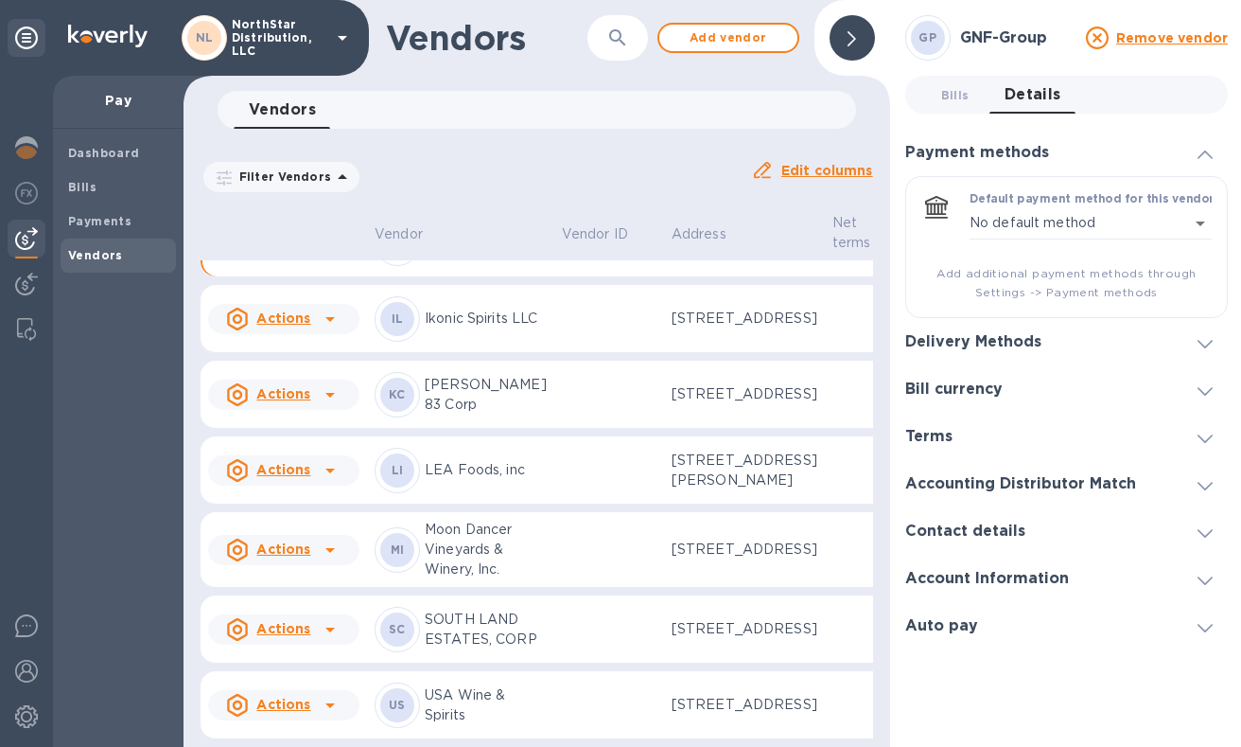
click at [1205, 534] on icon at bounding box center [1205, 533] width 15 height 9
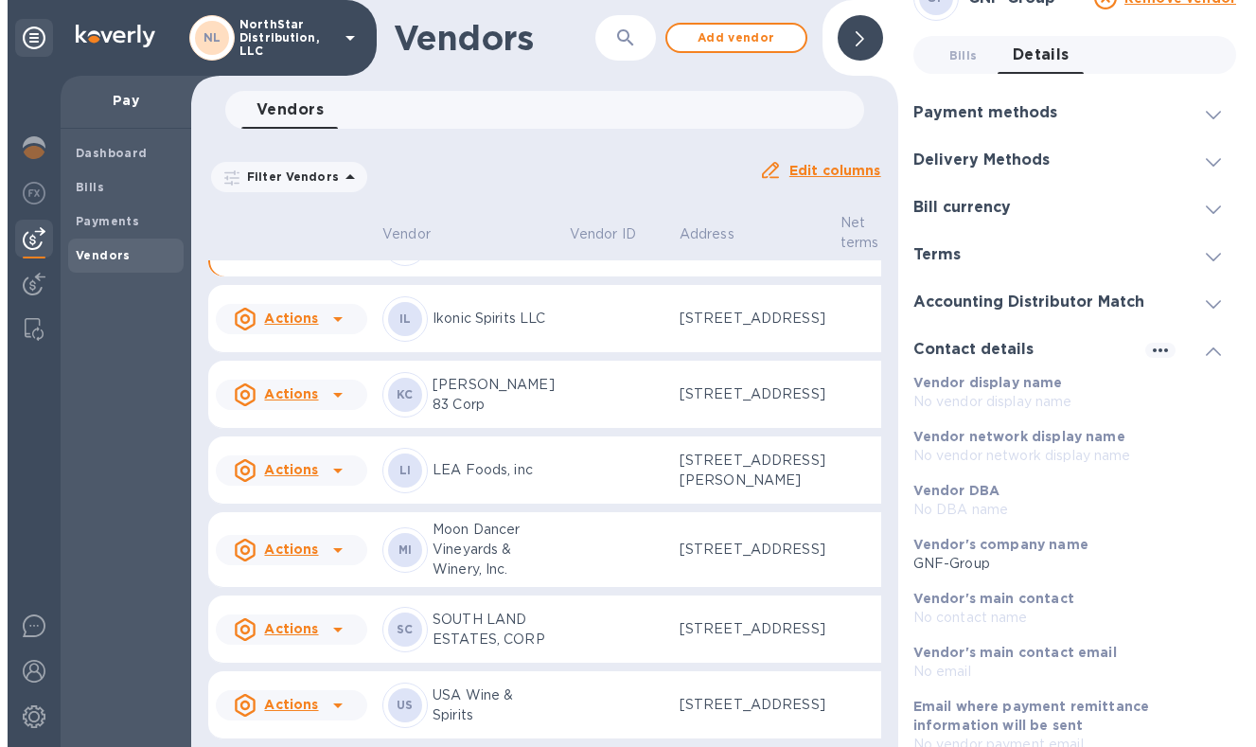
scroll to position [250, 0]
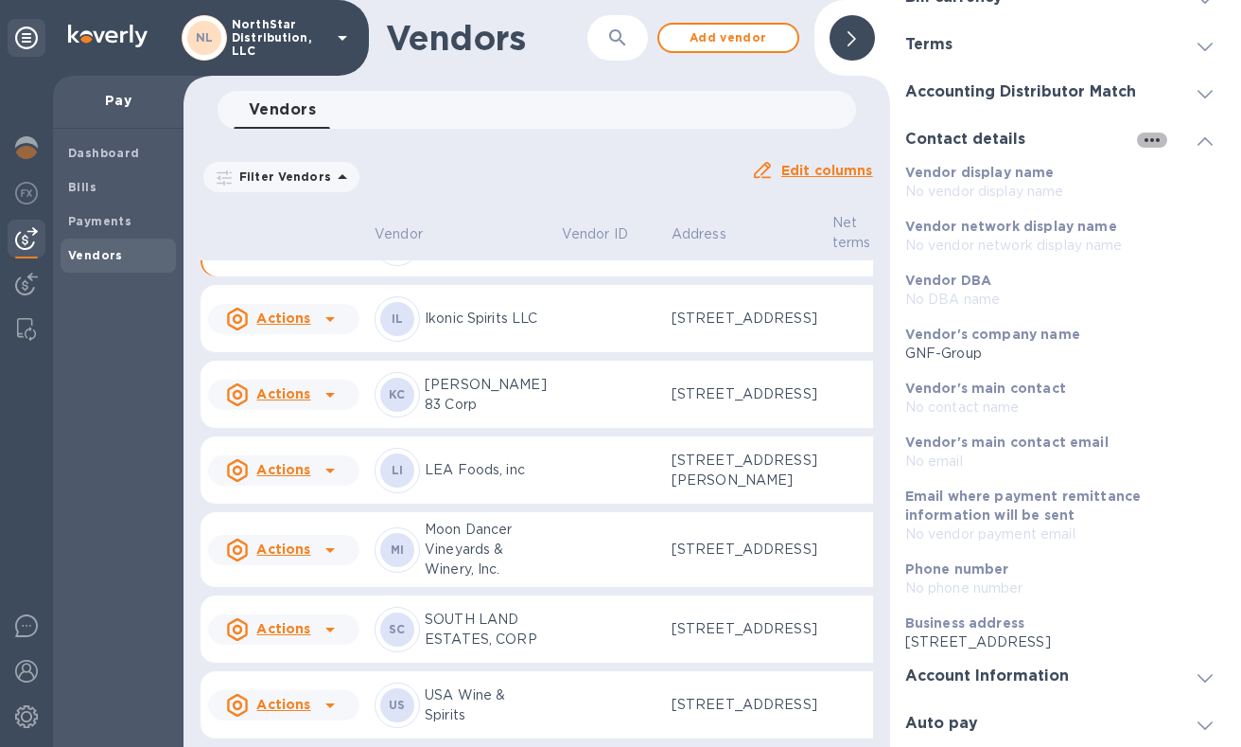
click at [1143, 144] on icon "button" at bounding box center [1152, 140] width 23 height 23
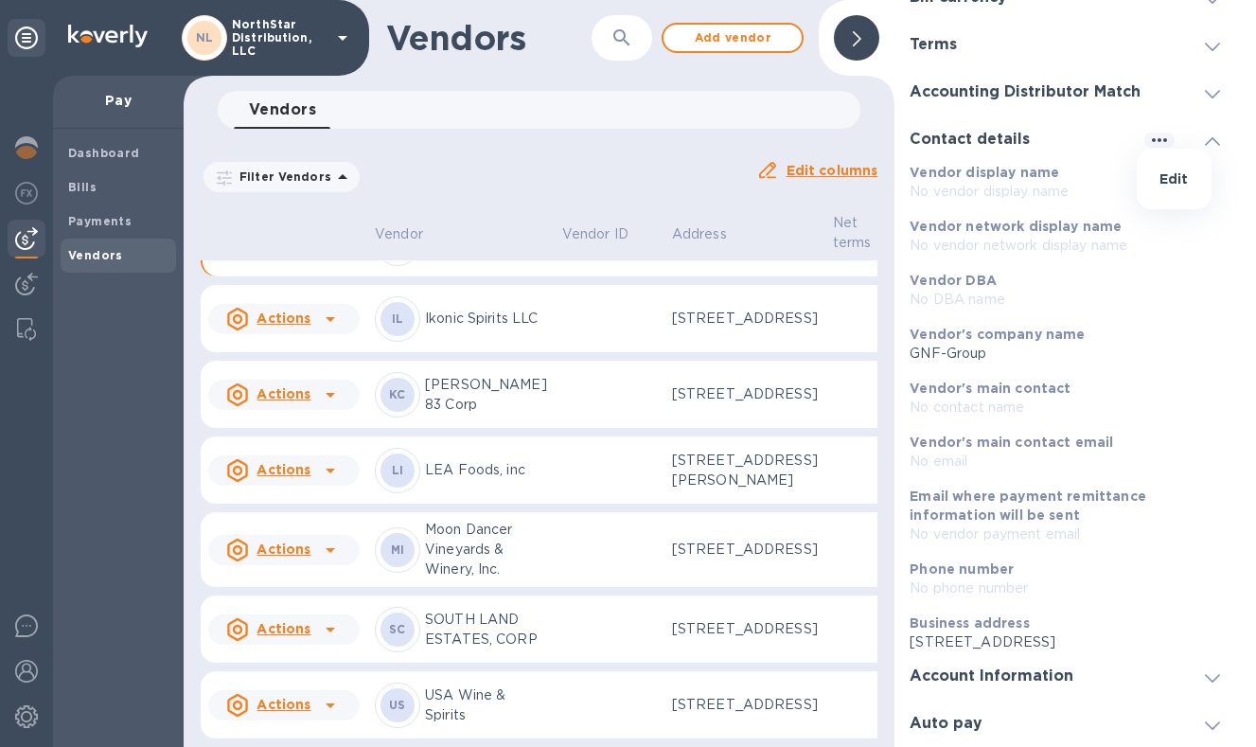
click at [1169, 180] on p "Edit" at bounding box center [1173, 178] width 29 height 19
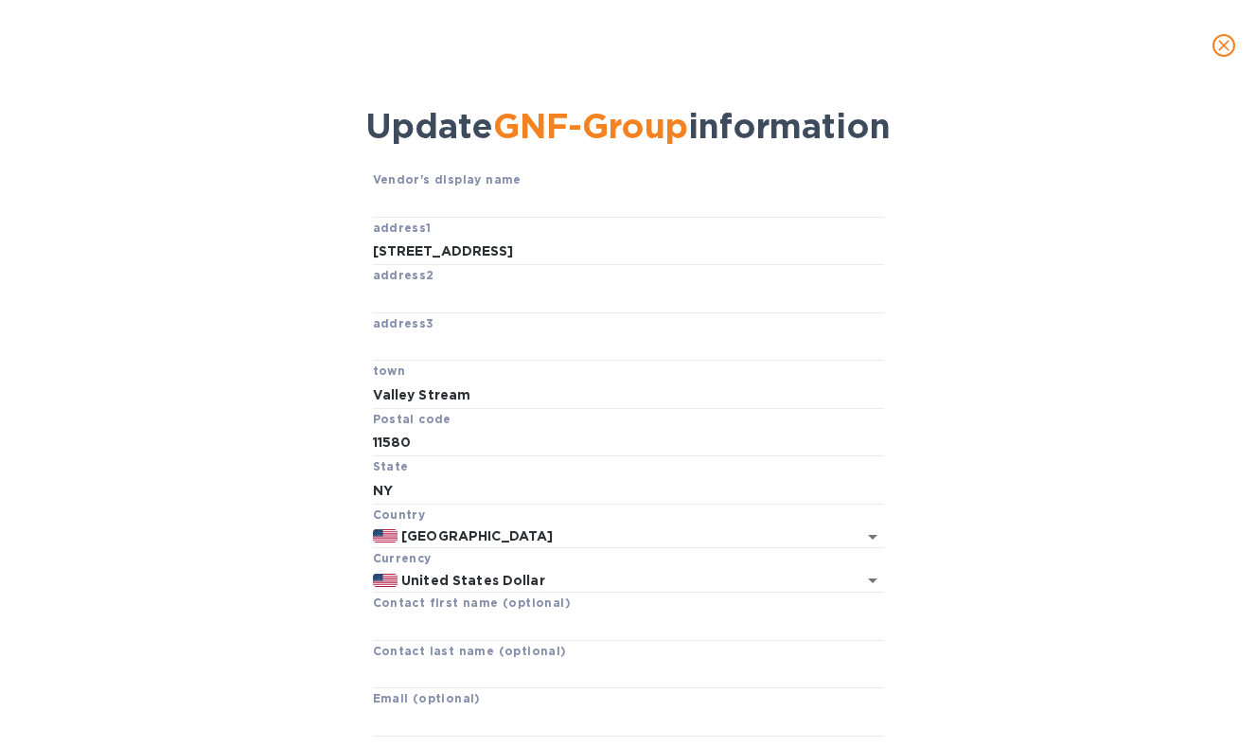
scroll to position [158, 0]
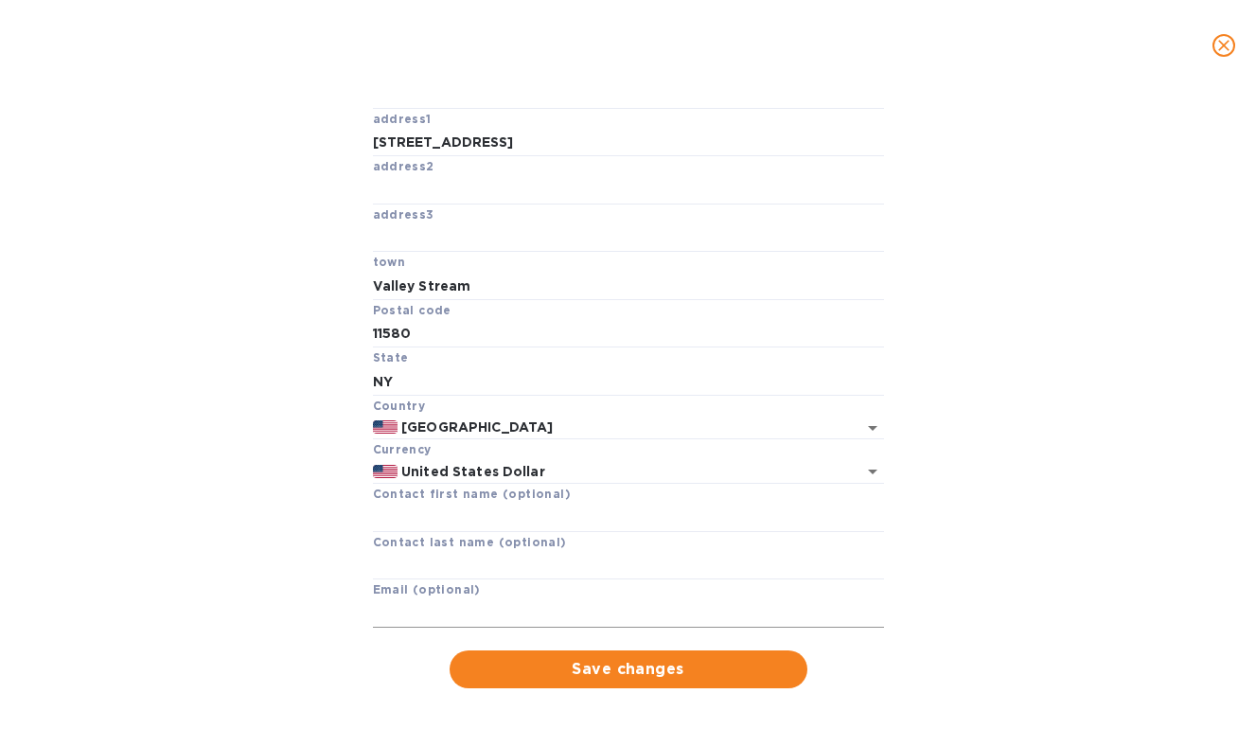
click at [494, 605] on input "text" at bounding box center [628, 613] width 511 height 28
paste input "[EMAIL_ADDRESS][DOMAIN_NAME]"
type input "[EMAIL_ADDRESS][DOMAIN_NAME]"
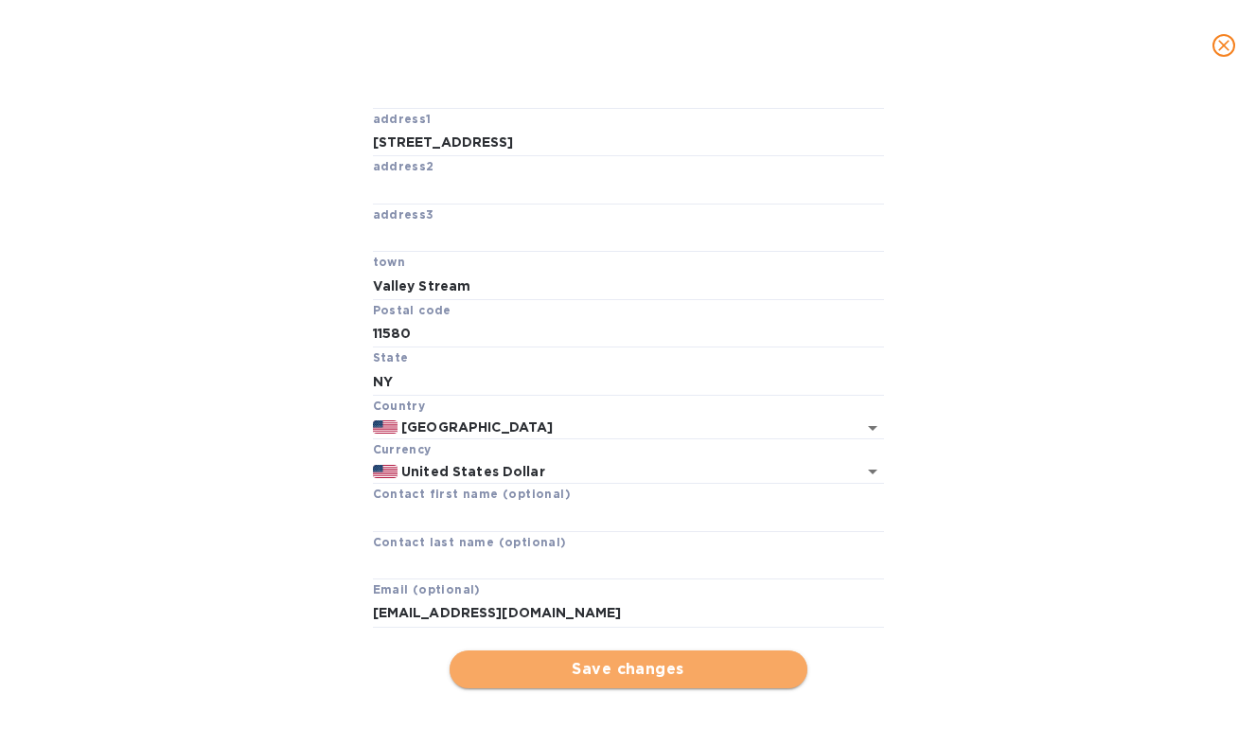
click at [652, 668] on span "Save changes" at bounding box center [628, 669] width 327 height 23
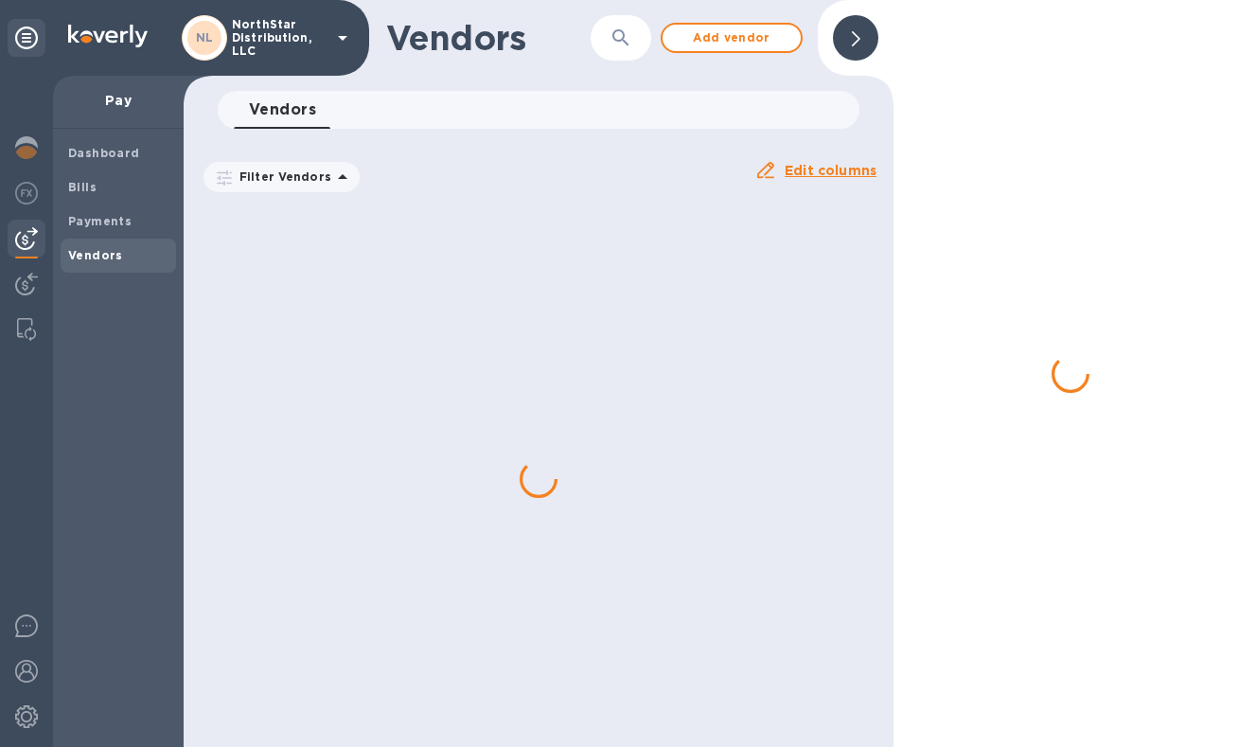
scroll to position [117, 0]
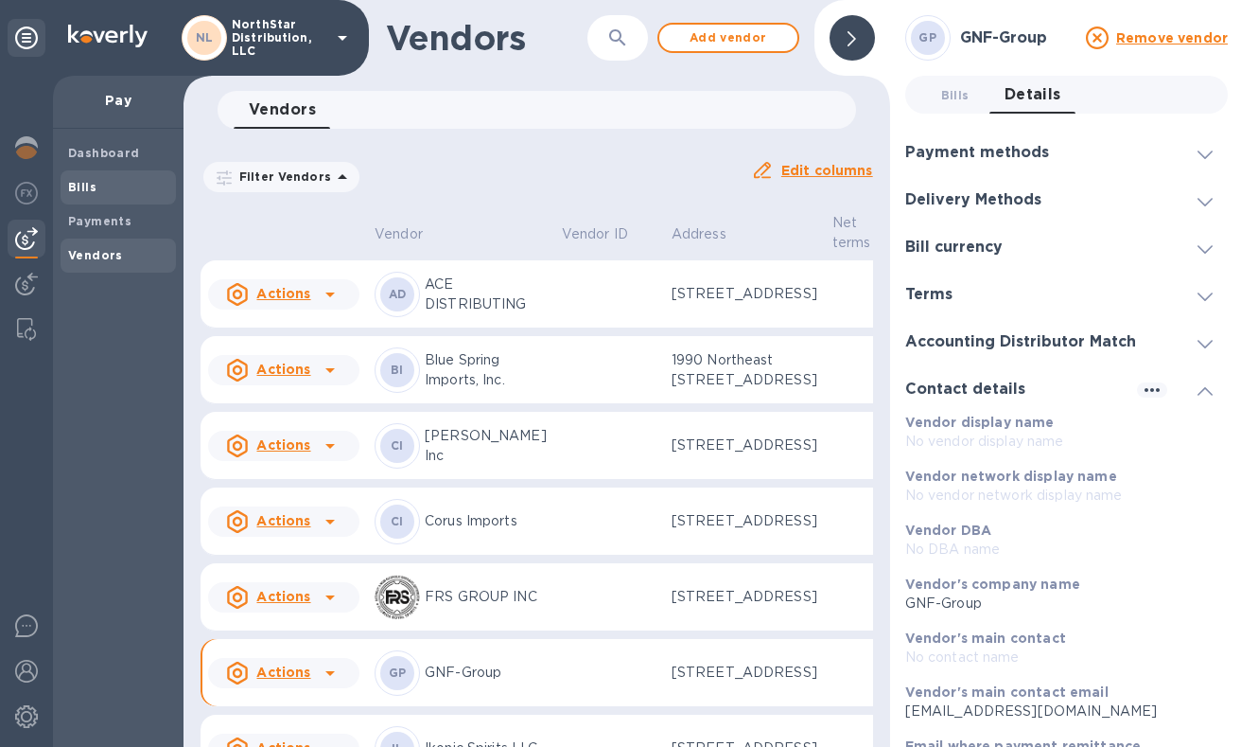
click at [110, 184] on span "Bills" at bounding box center [118, 187] width 100 height 19
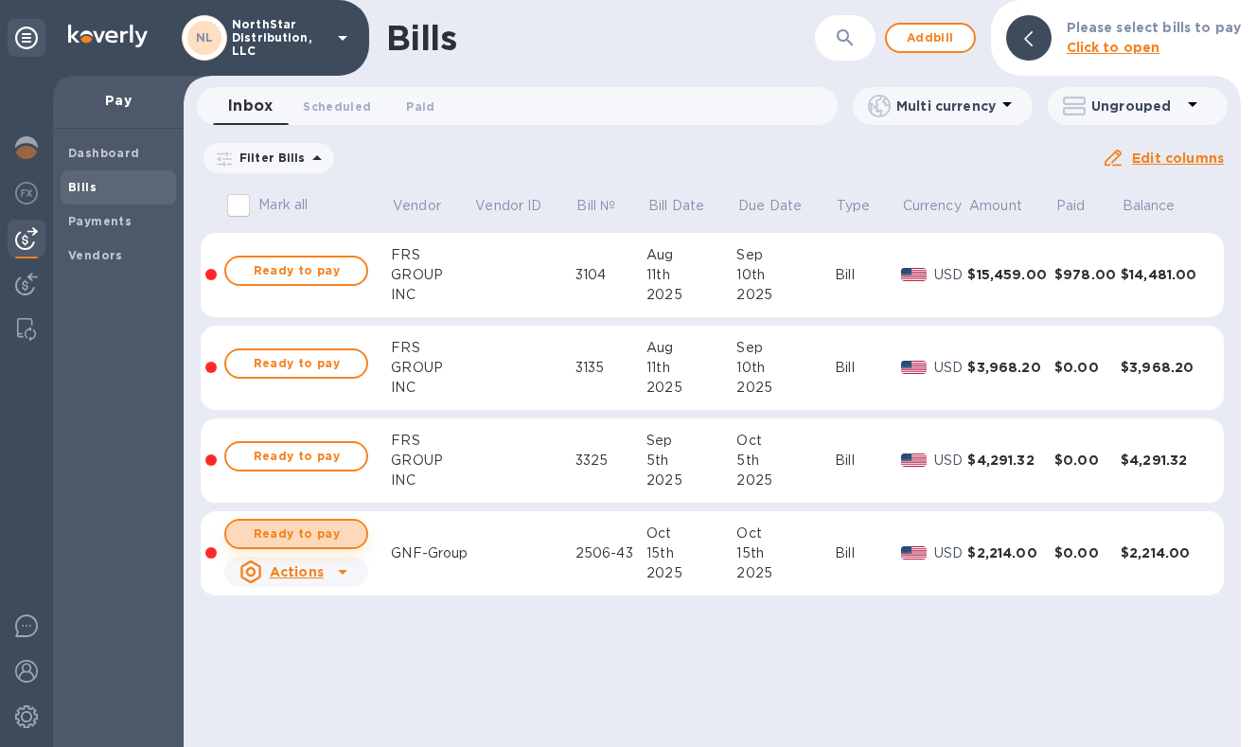
click at [328, 536] on span "Ready to pay" at bounding box center [296, 533] width 110 height 23
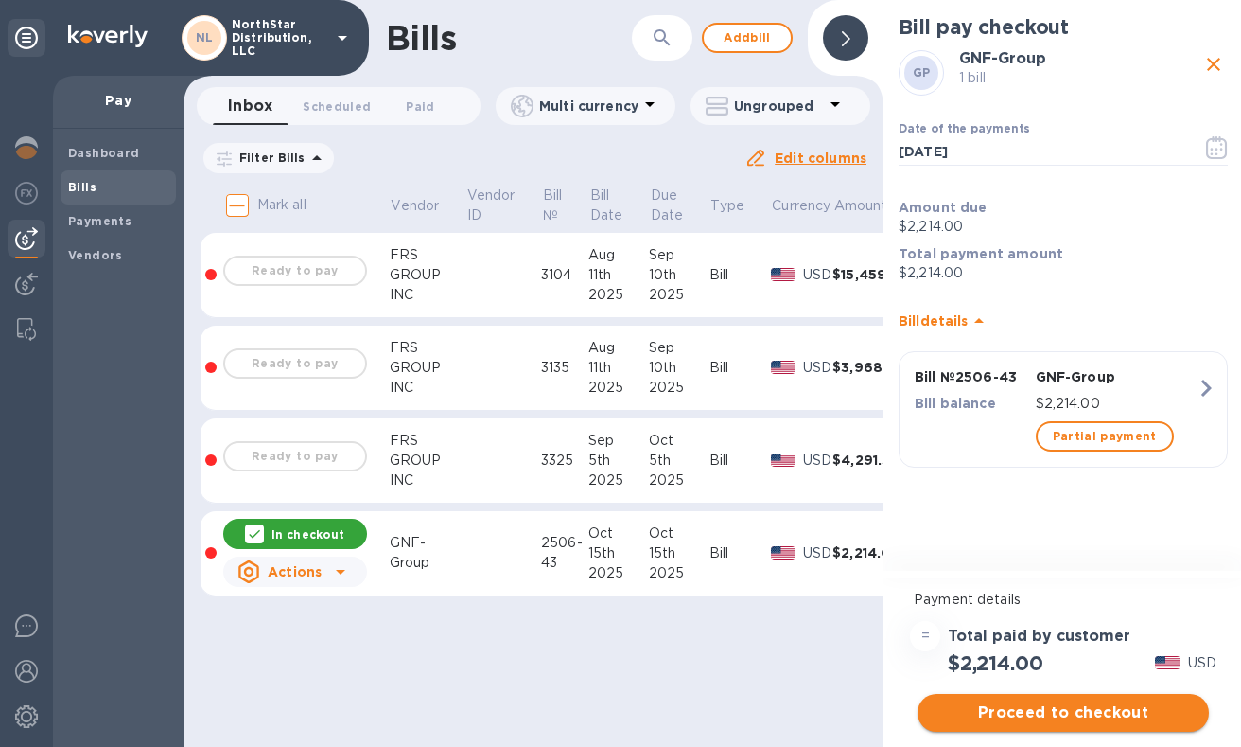
click at [1067, 717] on span "Proceed to checkout" at bounding box center [1063, 712] width 261 height 23
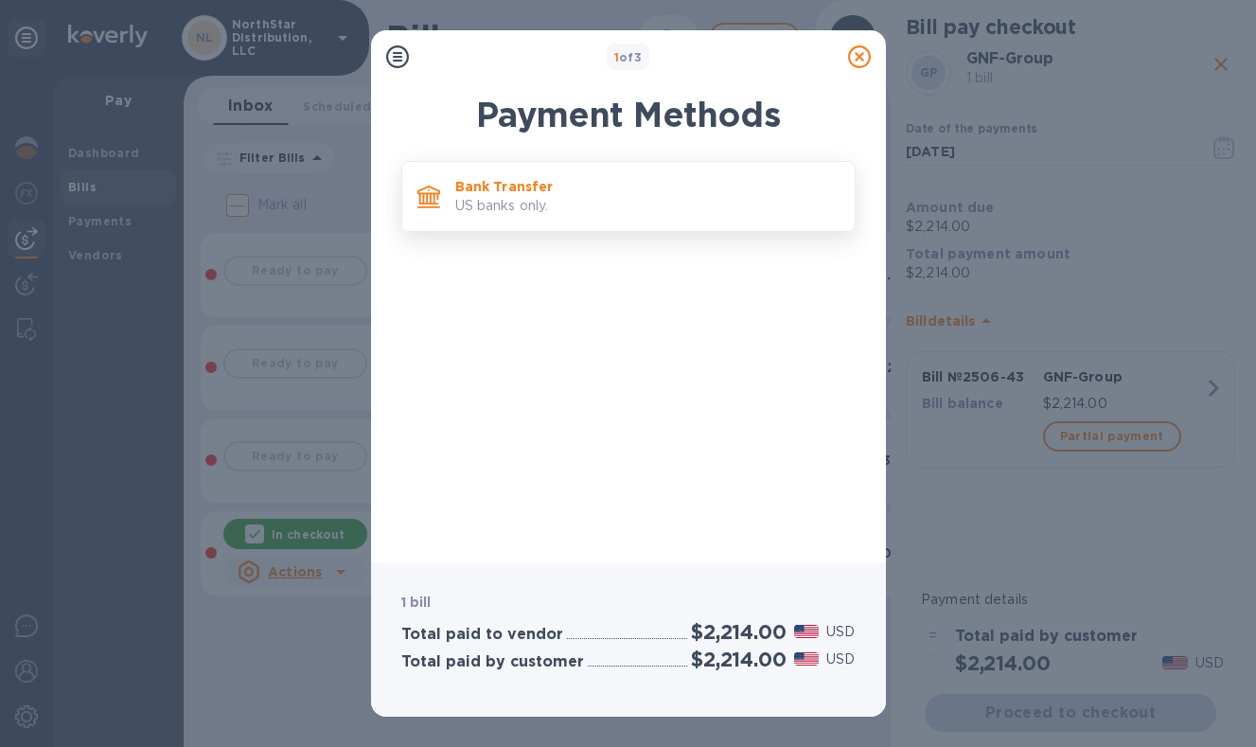
click at [600, 203] on p "US banks only." at bounding box center [647, 206] width 384 height 20
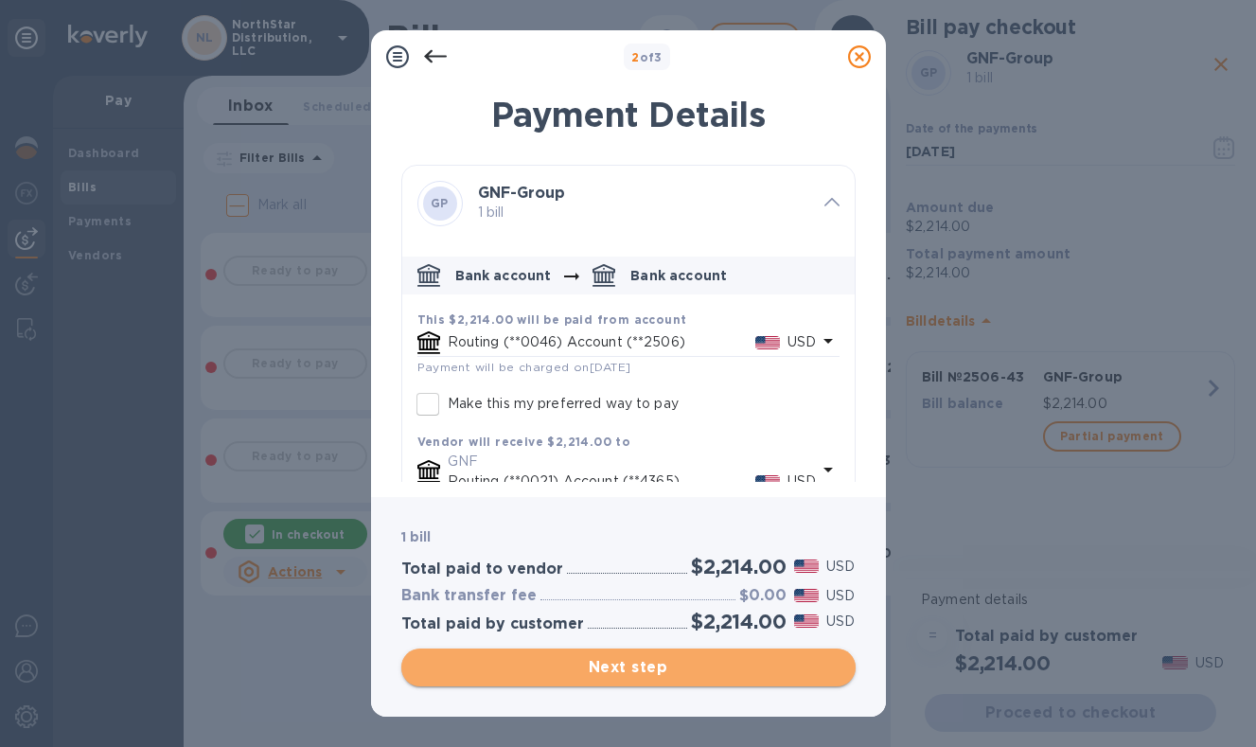
click at [629, 665] on span "Next step" at bounding box center [628, 667] width 424 height 23
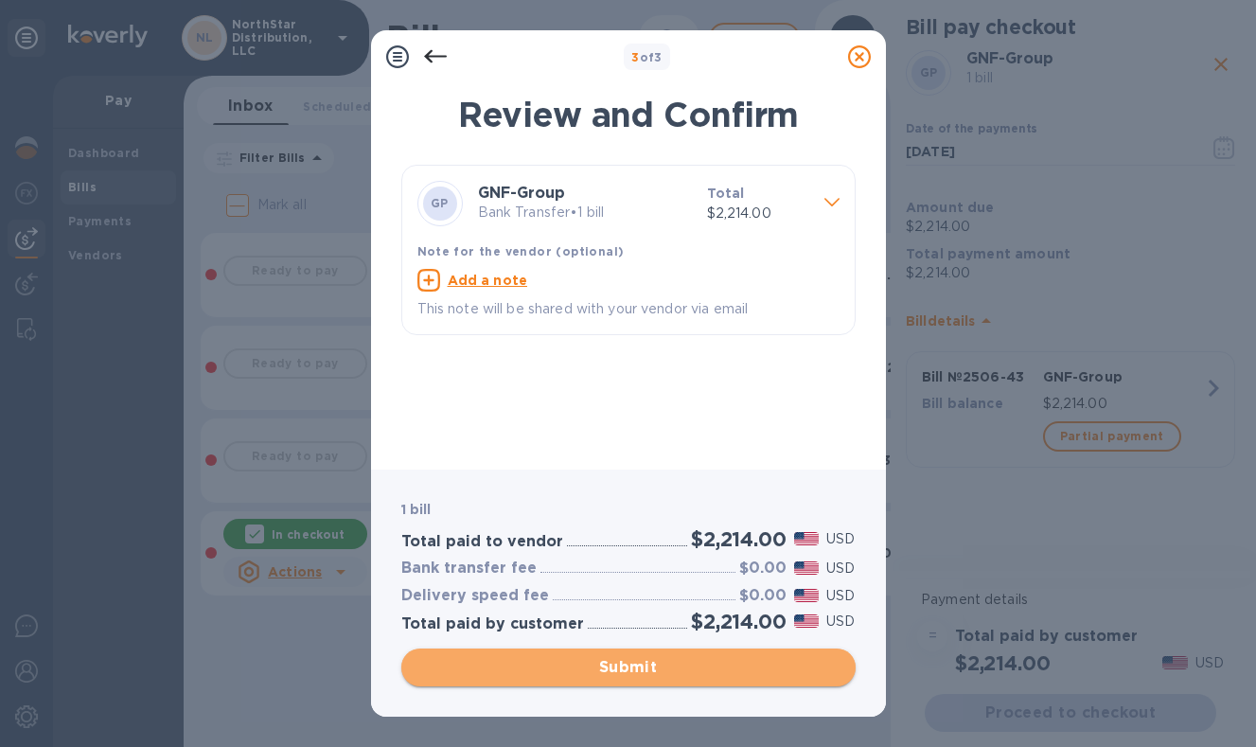
click at [629, 666] on span "Submit" at bounding box center [628, 667] width 424 height 23
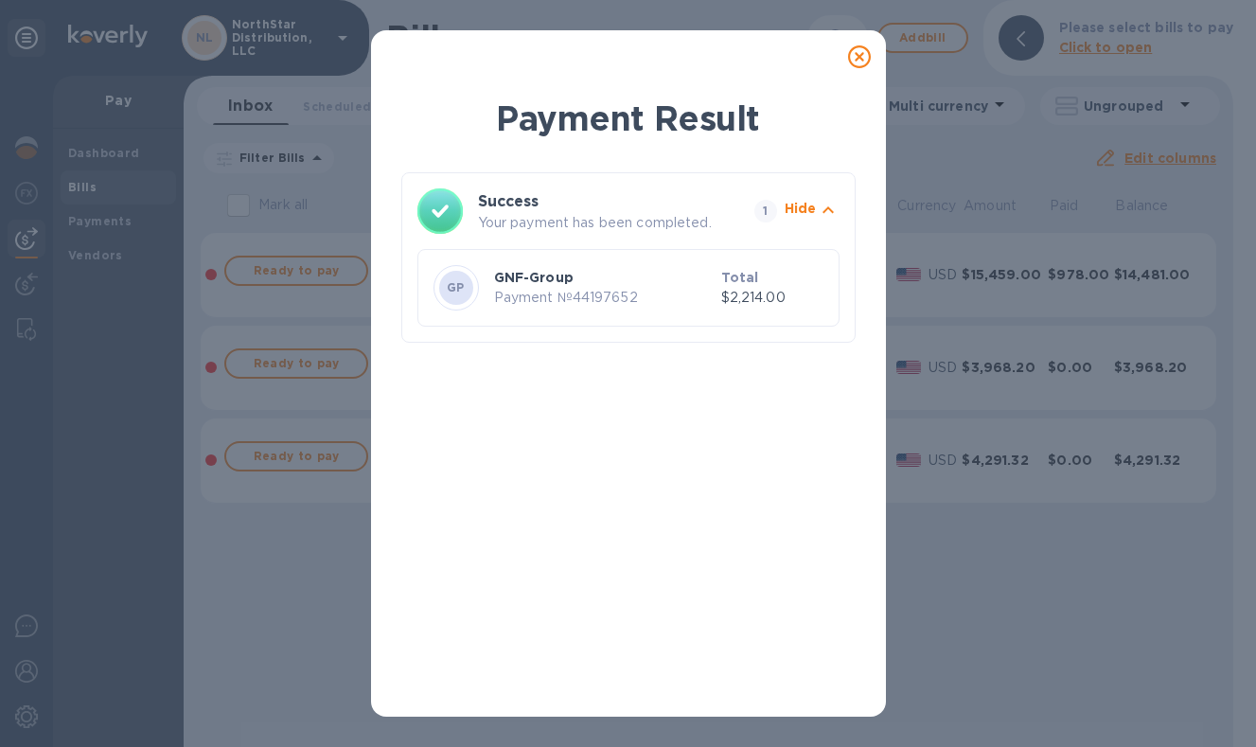
click at [861, 60] on icon at bounding box center [859, 56] width 23 height 23
